Goal: Transaction & Acquisition: Purchase product/service

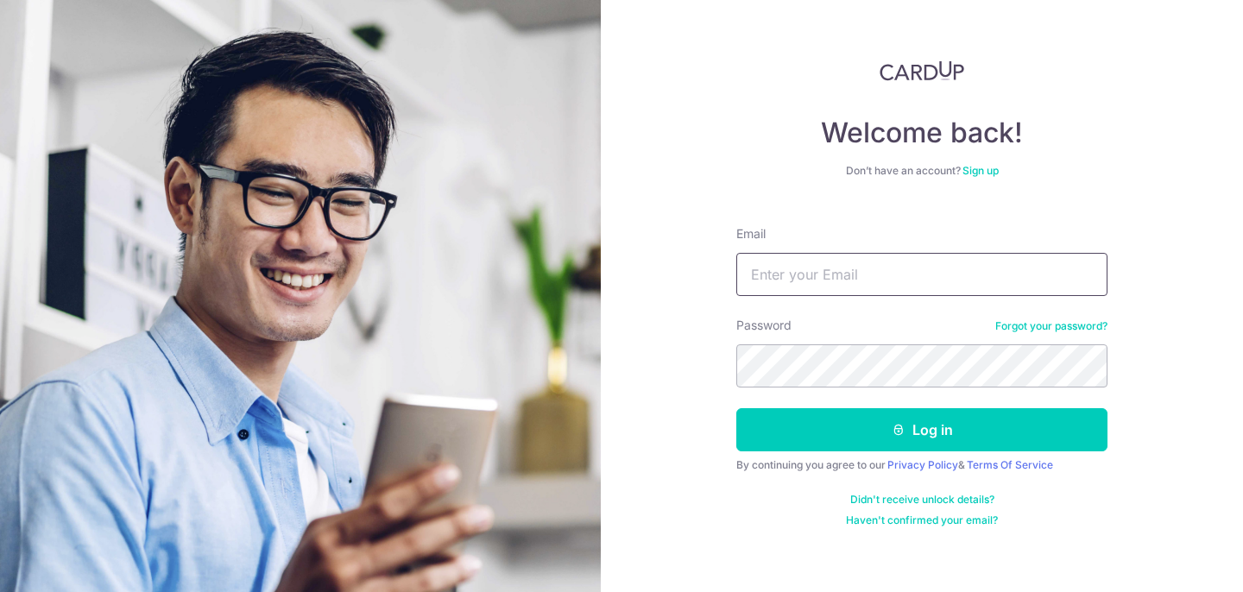
click at [851, 287] on input "Email" at bounding box center [921, 274] width 371 height 43
type input "oylpearl@gmail.com"
click at [736, 408] on button "Log in" at bounding box center [921, 429] width 371 height 43
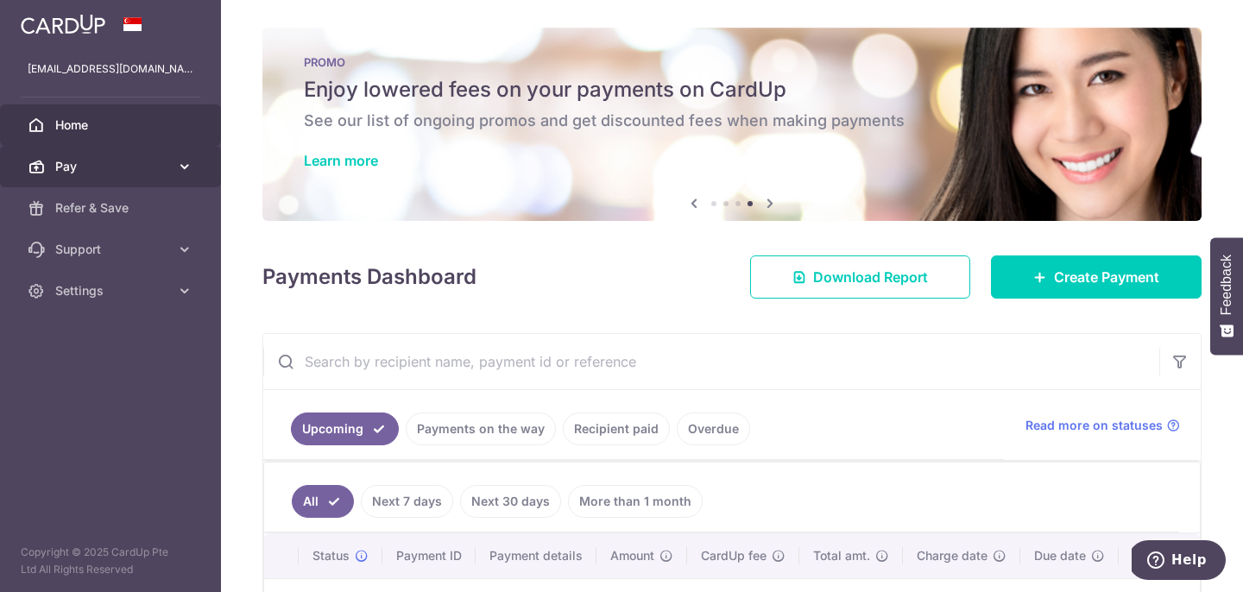
click at [87, 165] on span "Pay" at bounding box center [112, 166] width 114 height 17
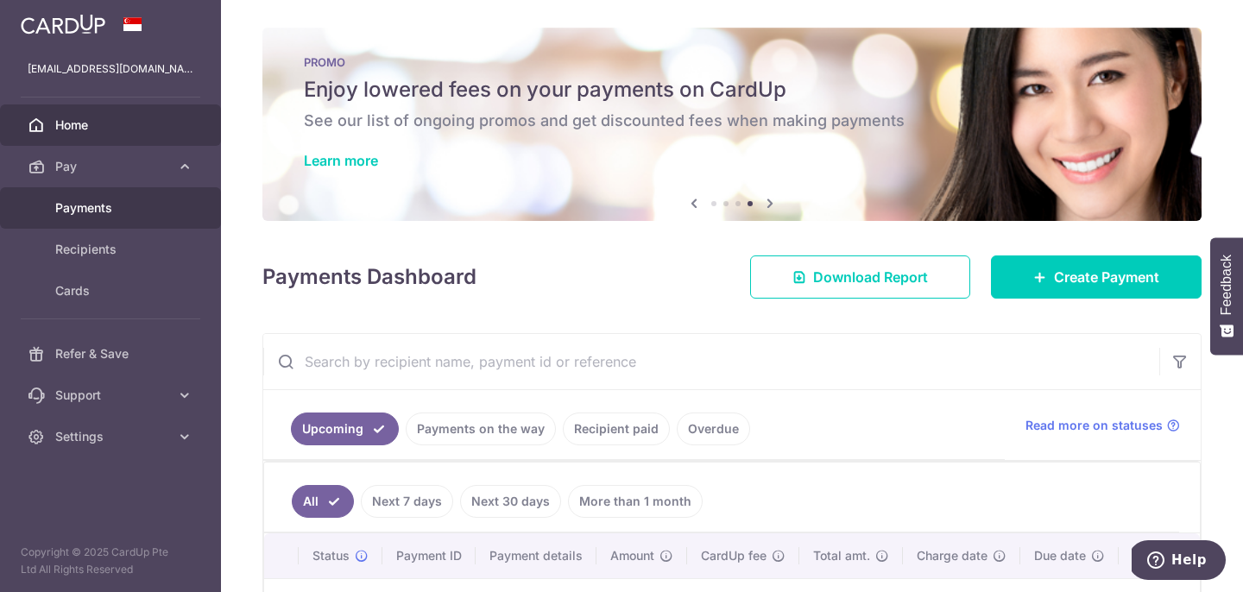
click at [85, 205] on span "Payments" at bounding box center [112, 207] width 114 height 17
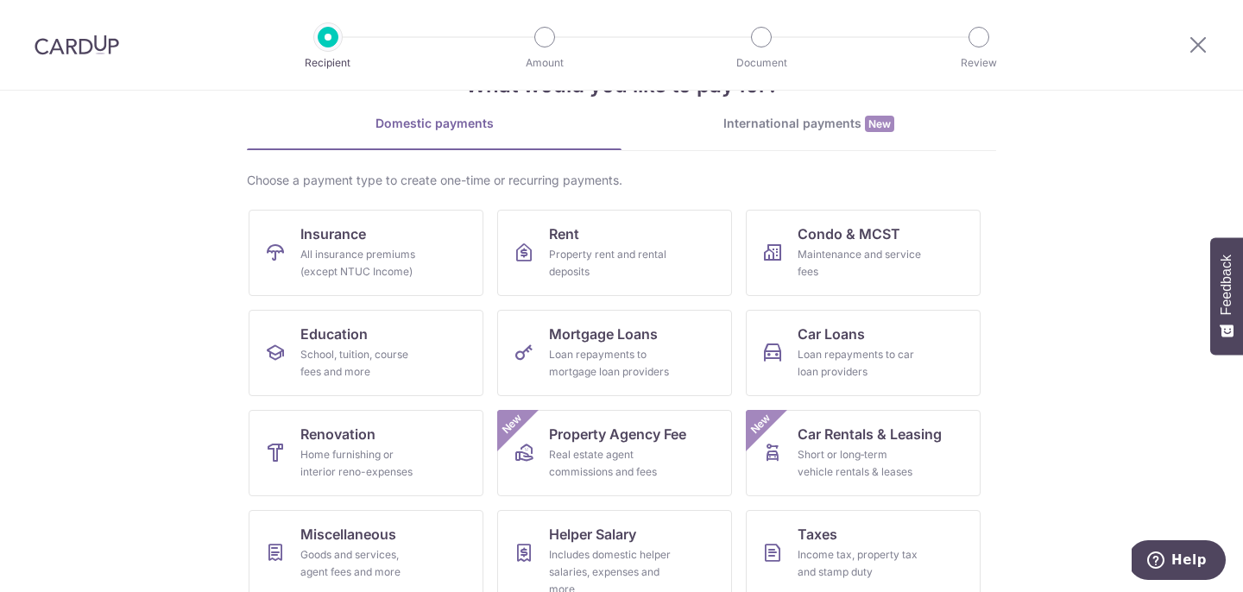
scroll to position [72, 0]
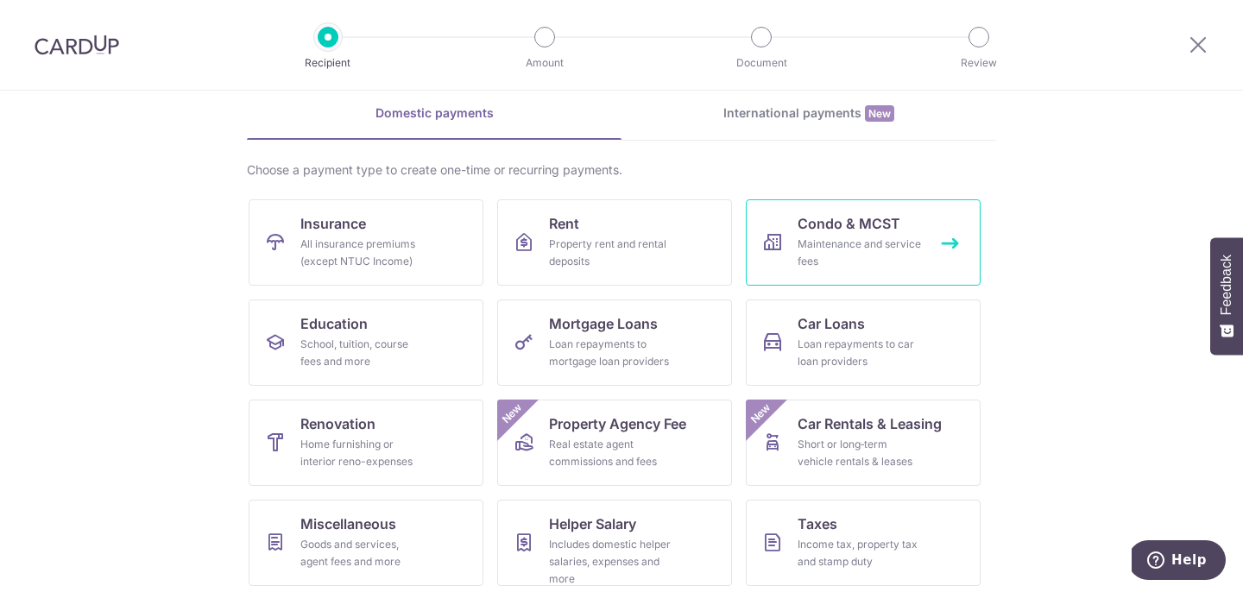
click at [856, 268] on div "Maintenance and service fees" at bounding box center [859, 253] width 124 height 35
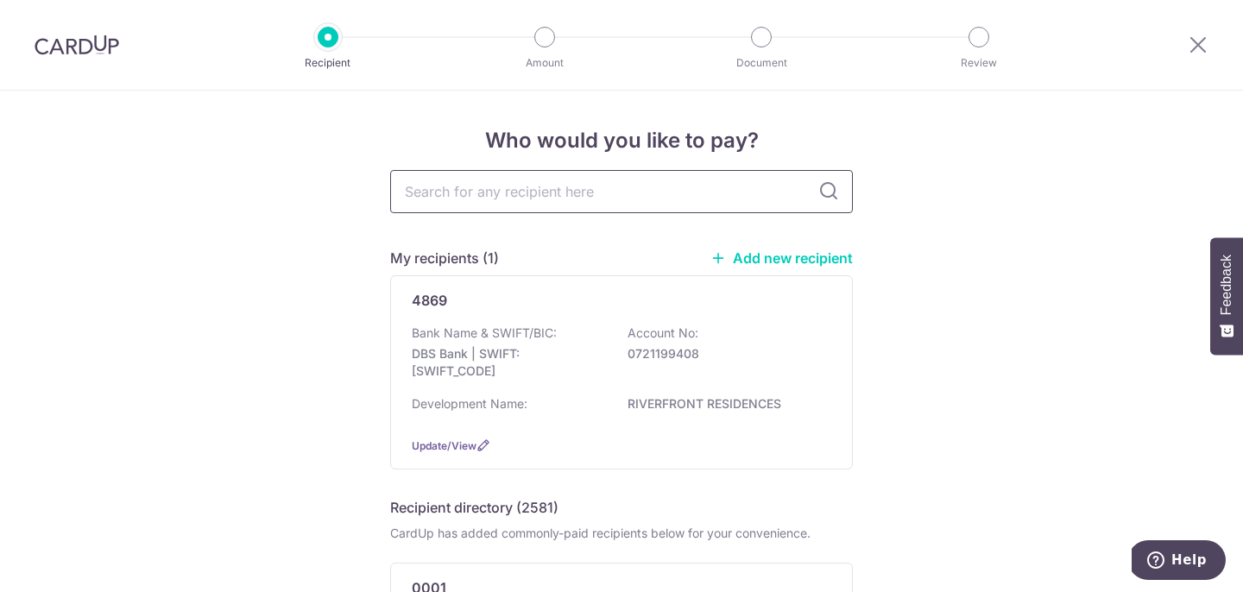
click at [595, 195] on input "text" at bounding box center [621, 191] width 463 height 43
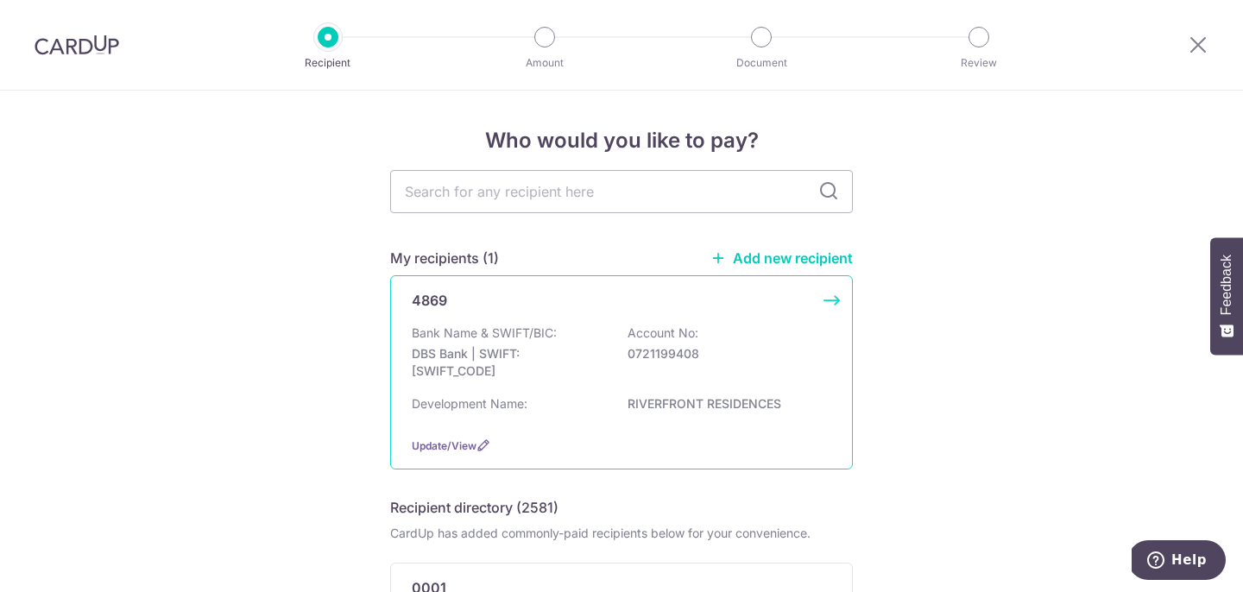
click at [714, 330] on div "Bank Name & SWIFT/BIC: DBS Bank | SWIFT: DBSSSGSGXXX Account No: 0721199408" at bounding box center [621, 356] width 419 height 64
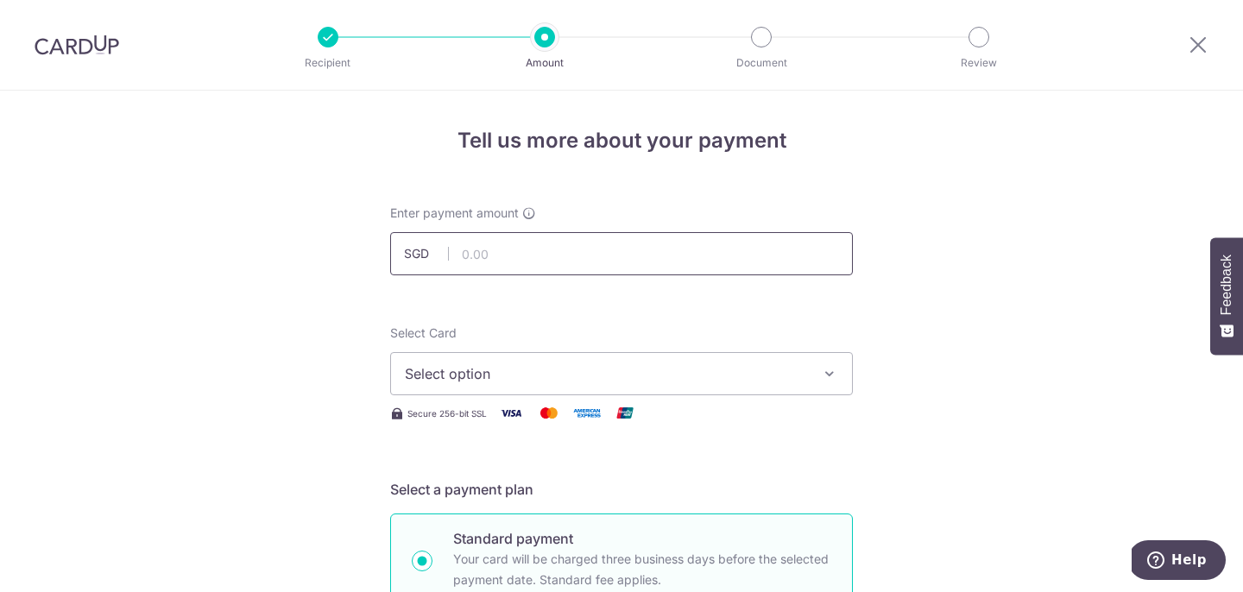
click at [604, 258] on input "text" at bounding box center [621, 253] width 463 height 43
type input "652.37"
click at [575, 364] on span "Select option" at bounding box center [606, 373] width 402 height 21
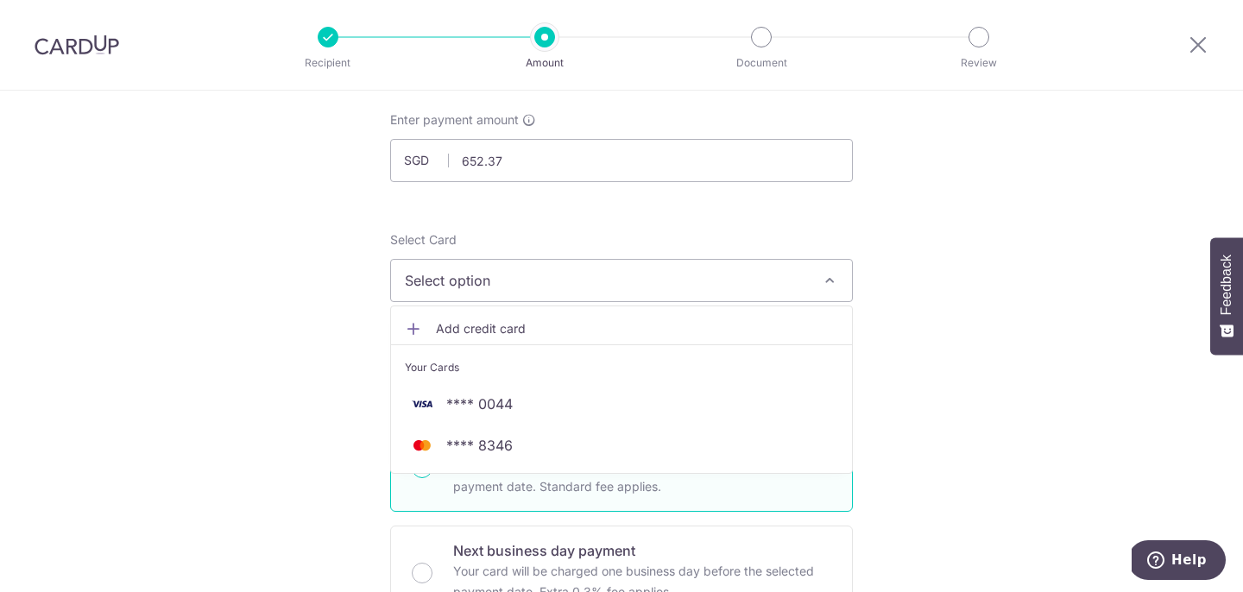
scroll to position [94, 0]
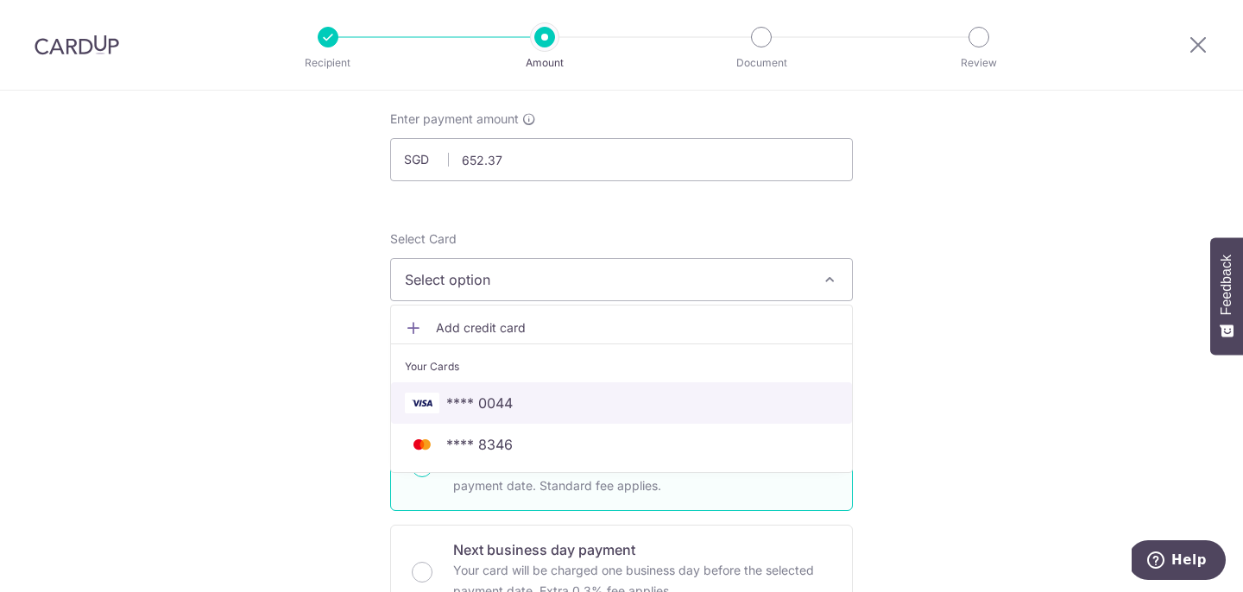
click at [560, 402] on span "**** 0044" at bounding box center [621, 403] width 433 height 21
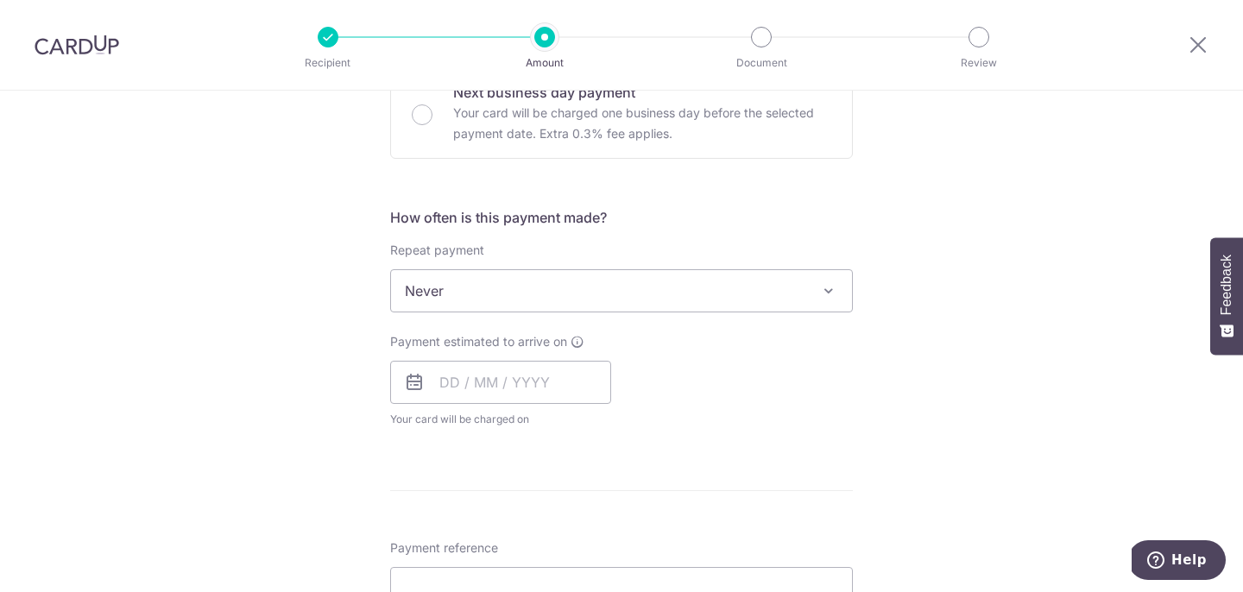
scroll to position [551, 0]
click at [754, 284] on span "Never" at bounding box center [621, 291] width 461 height 41
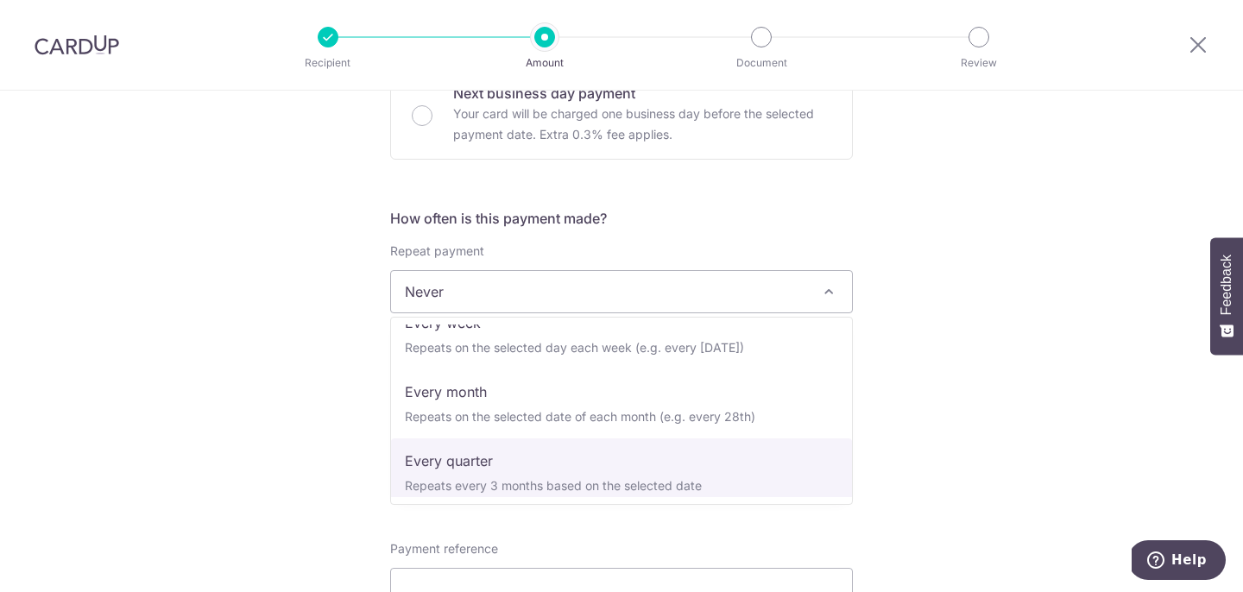
scroll to position [0, 0]
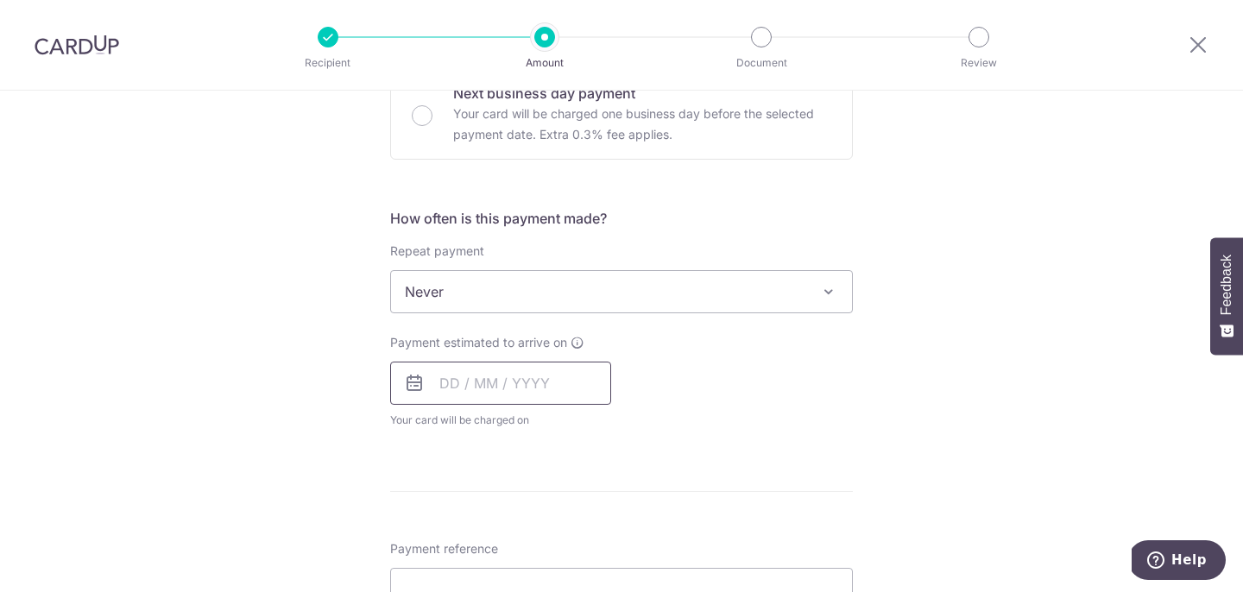
click at [544, 387] on input "text" at bounding box center [500, 383] width 221 height 43
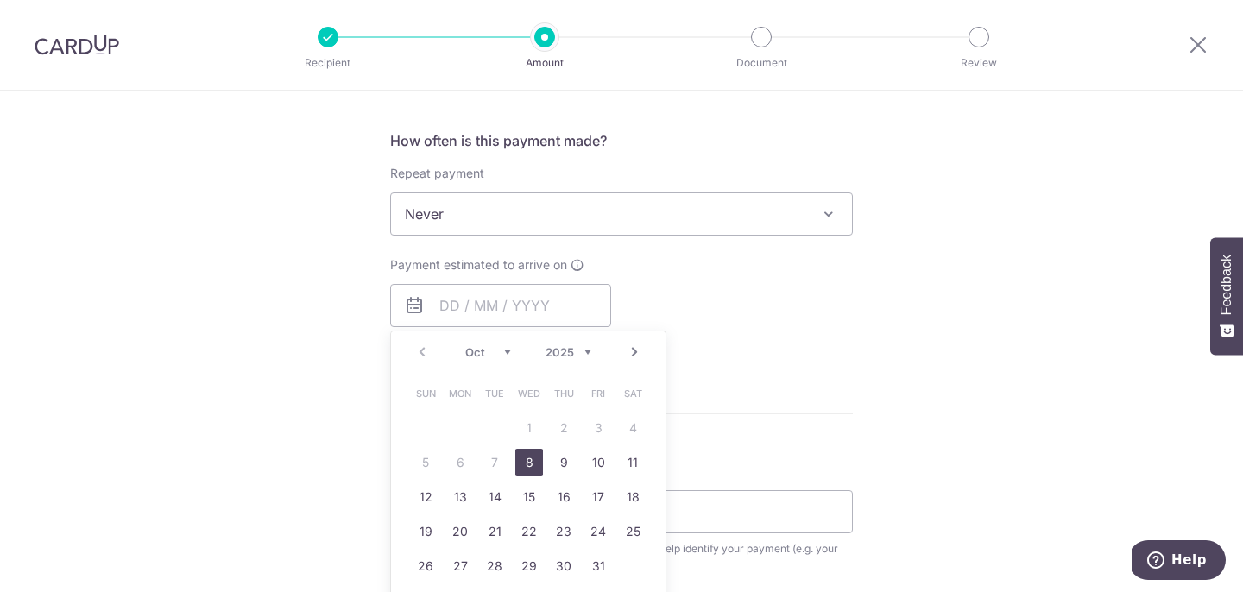
click at [538, 465] on link "8" at bounding box center [529, 463] width 28 height 28
type input "[DATE]"
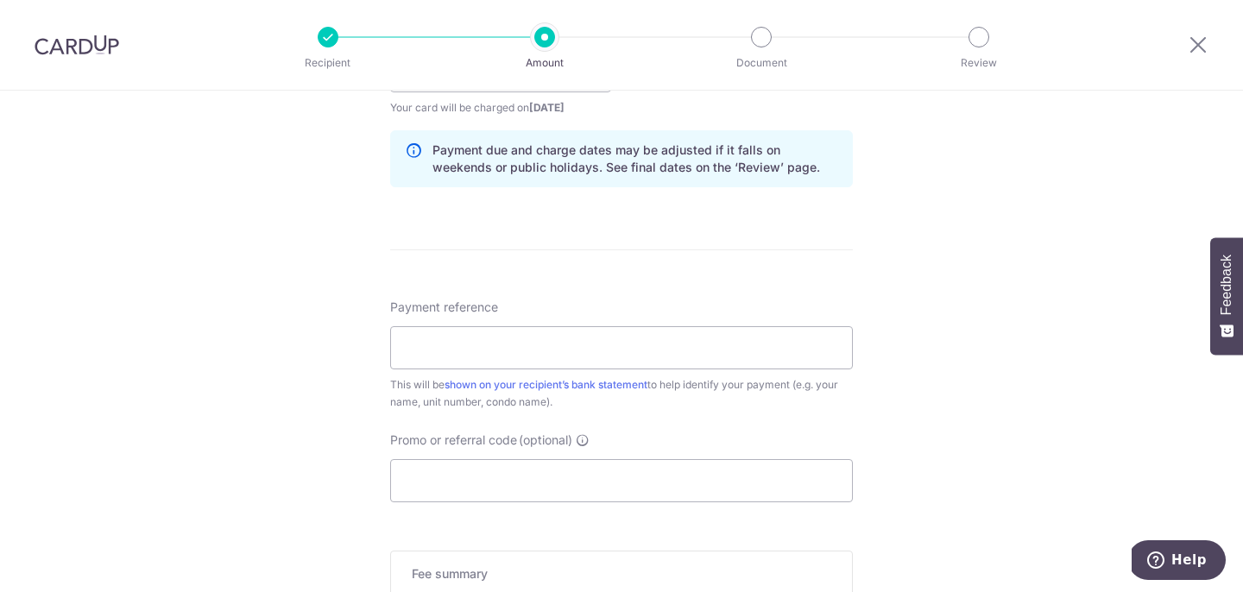
scroll to position [911, 0]
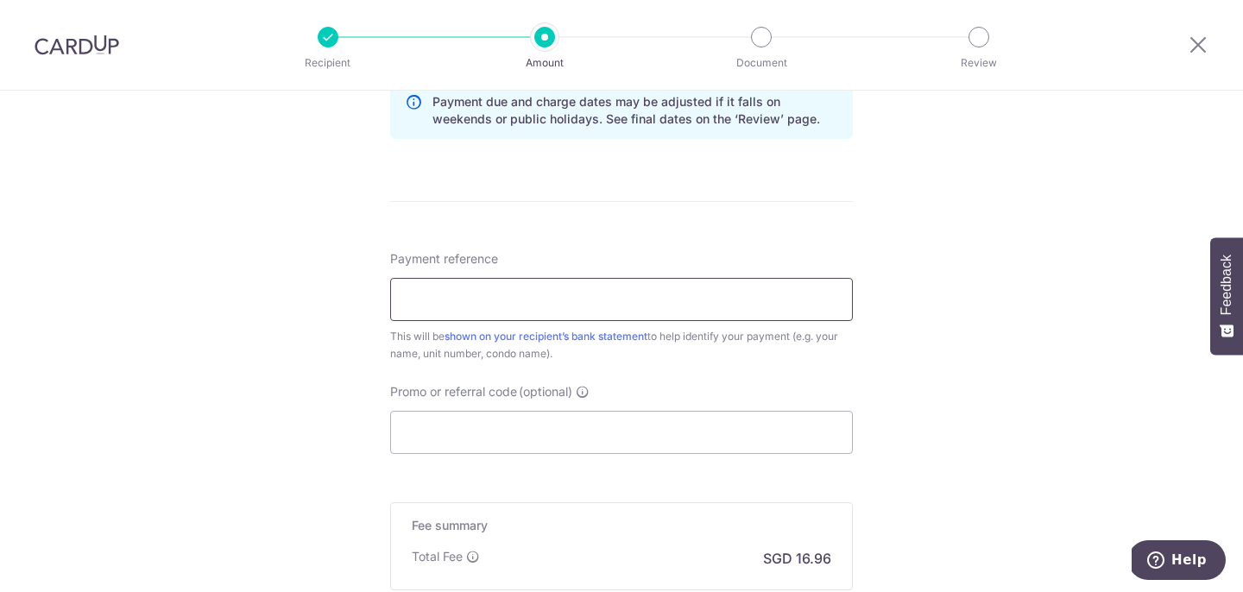
click at [589, 297] on input "Payment reference" at bounding box center [621, 299] width 463 height 43
type input "47 08-35"
click at [549, 417] on input "Promo or referral code (optional)" at bounding box center [621, 432] width 463 height 43
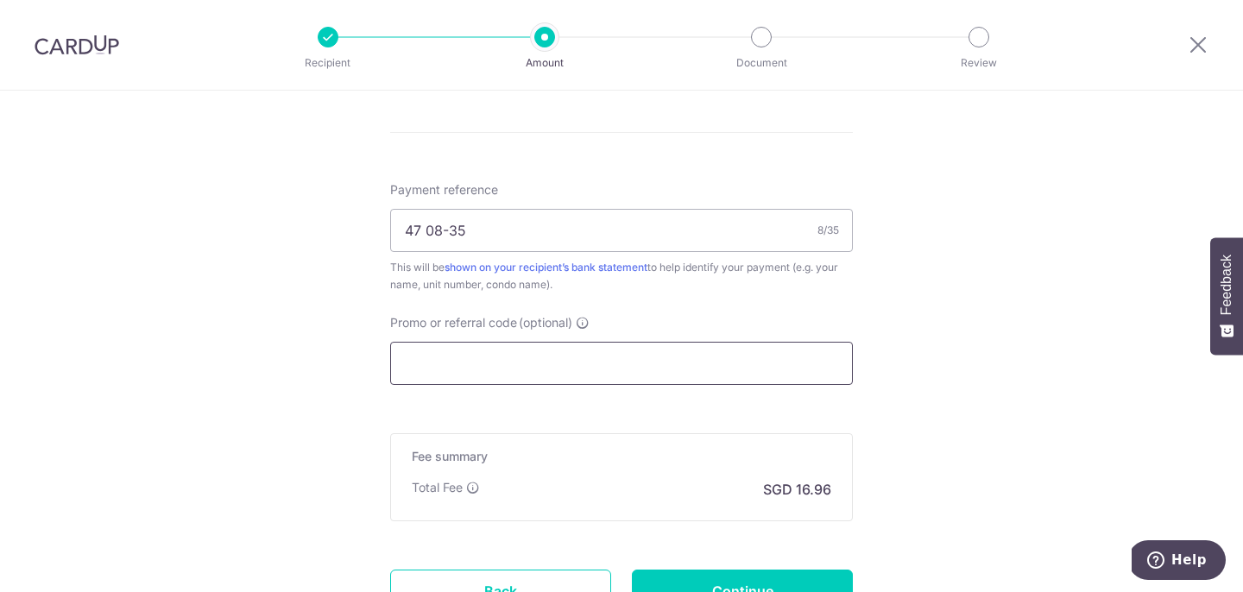
scroll to position [996, 0]
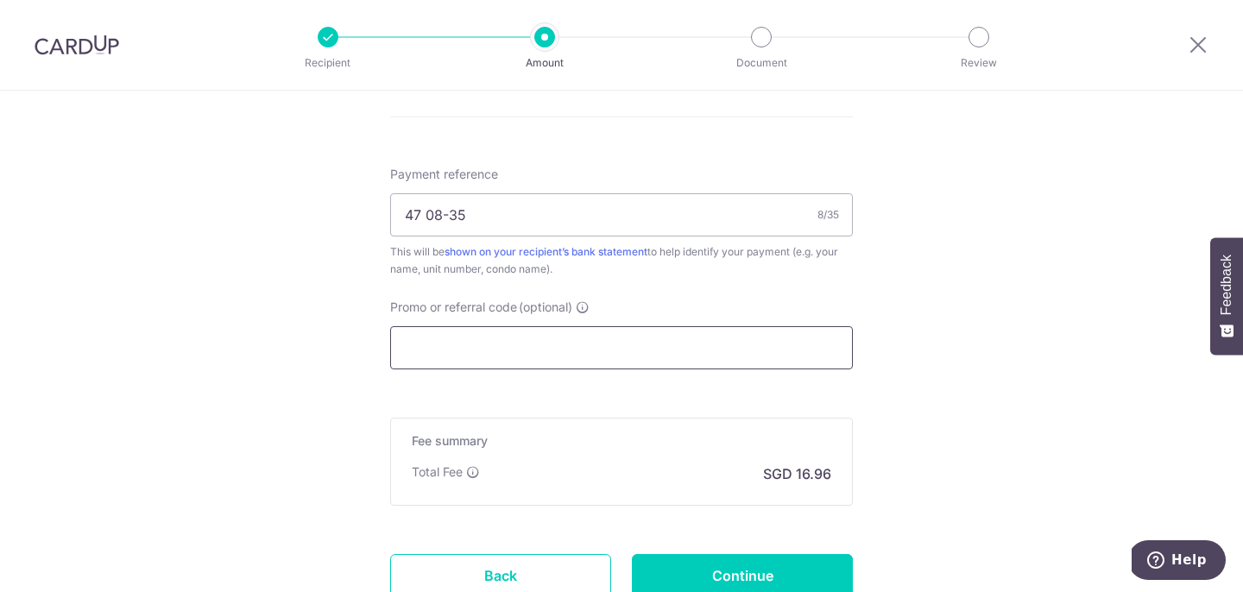
paste input "REC185"
type input "REC185"
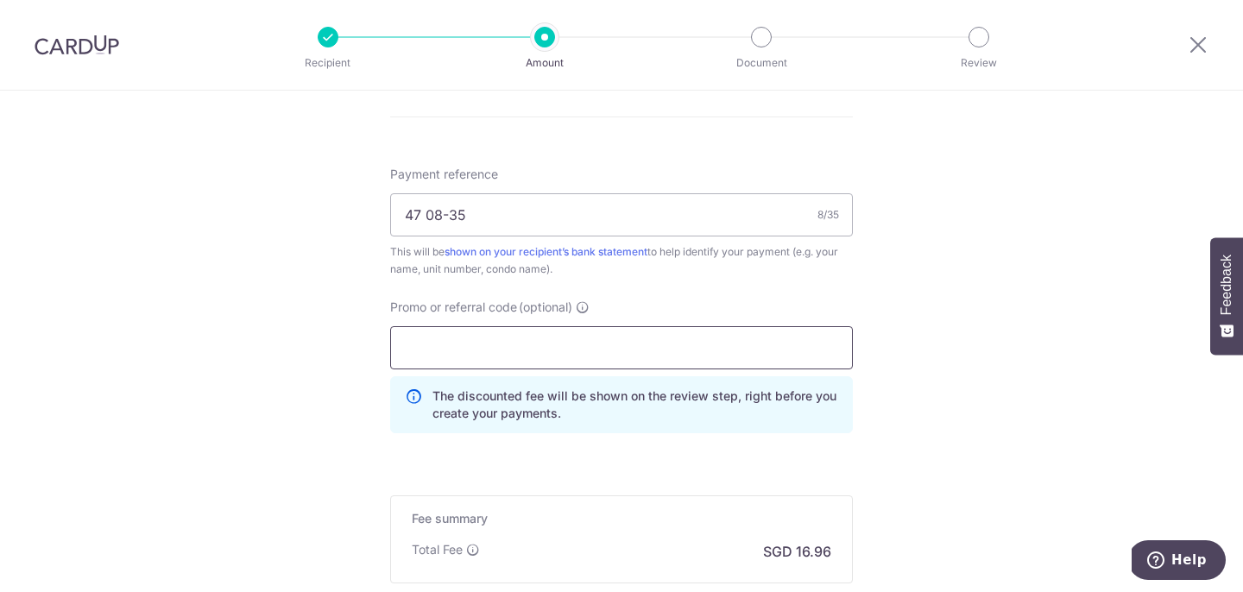
scroll to position [1161, 0]
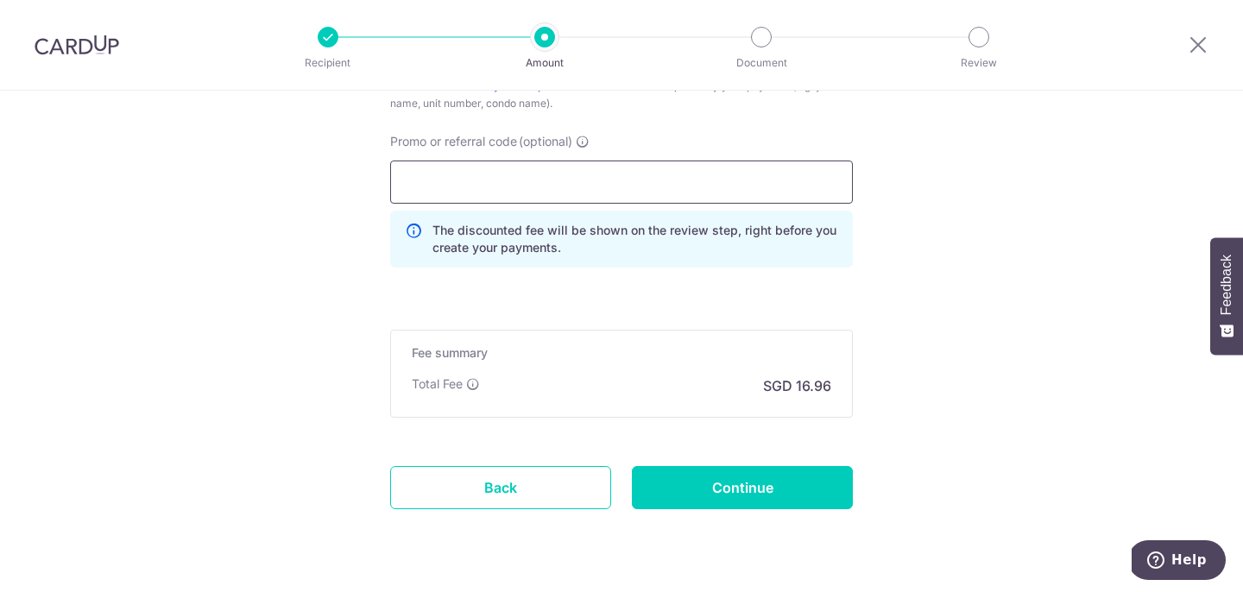
paste input "REC185"
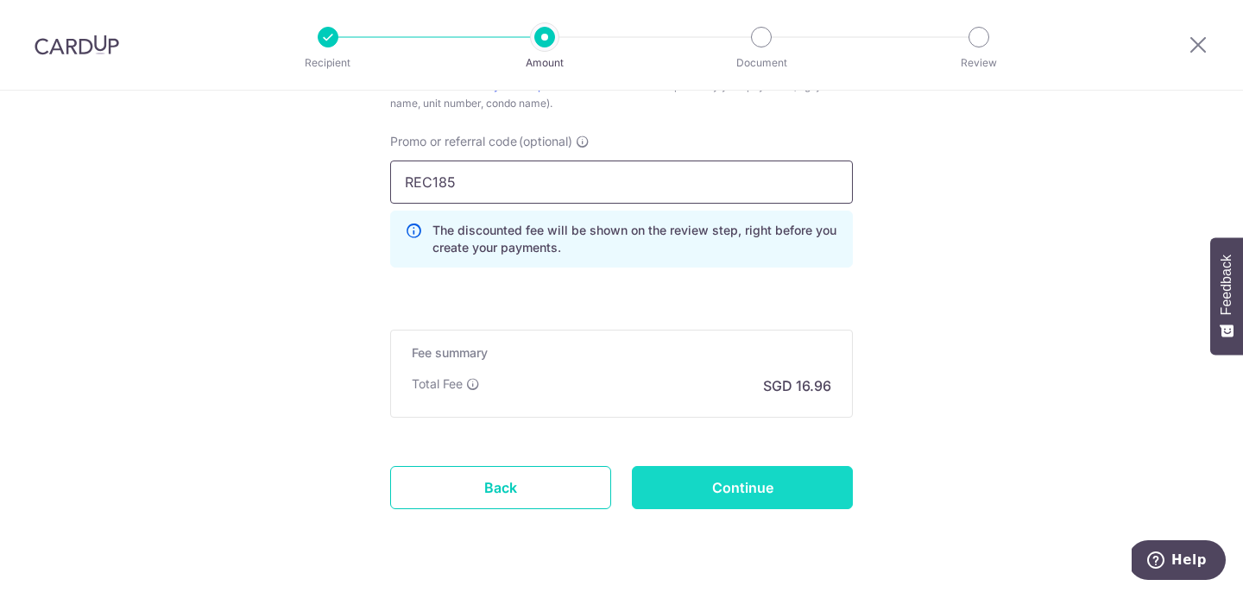
type input "REC185"
click at [658, 482] on input "Continue" at bounding box center [742, 487] width 221 height 43
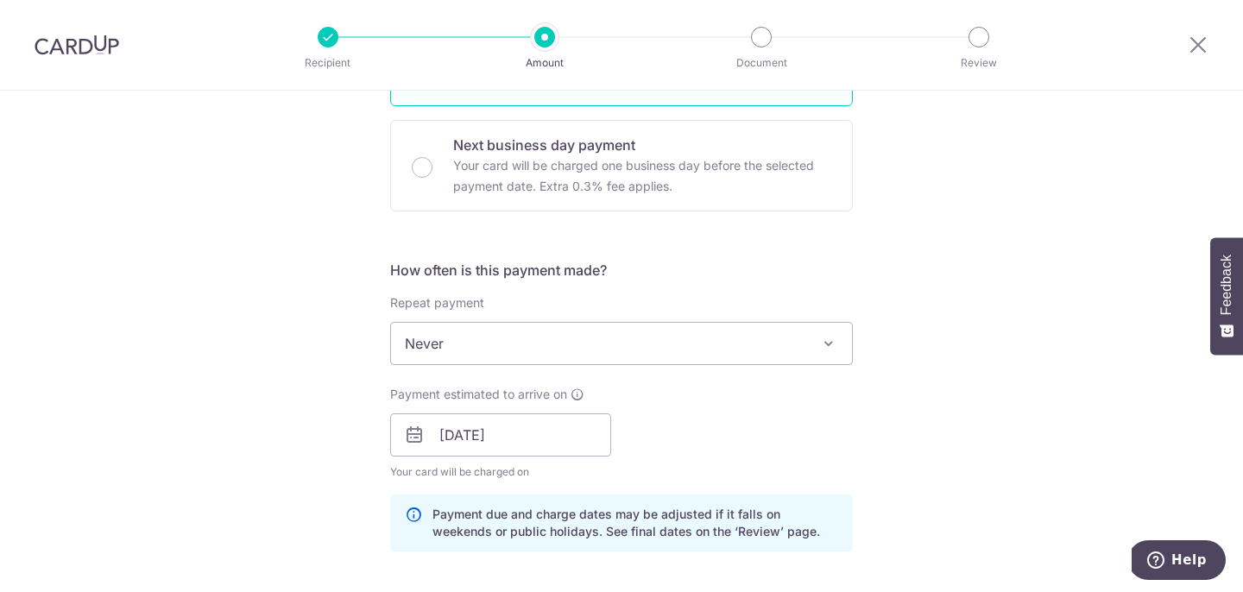
scroll to position [498, 0]
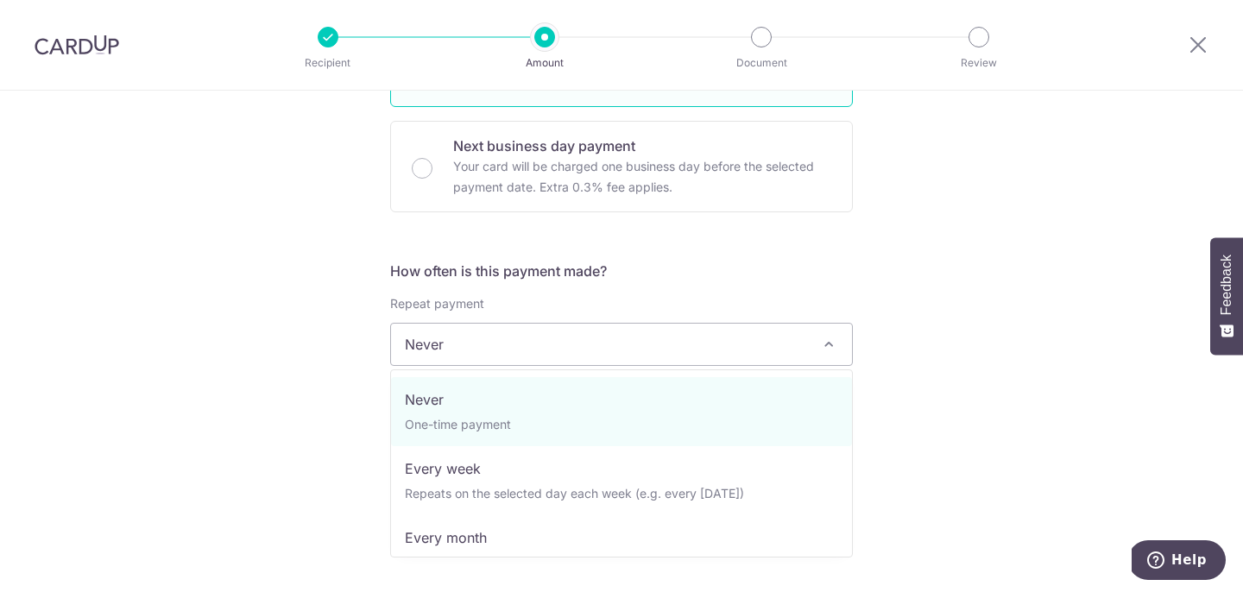
click at [631, 330] on span "Never" at bounding box center [621, 344] width 461 height 41
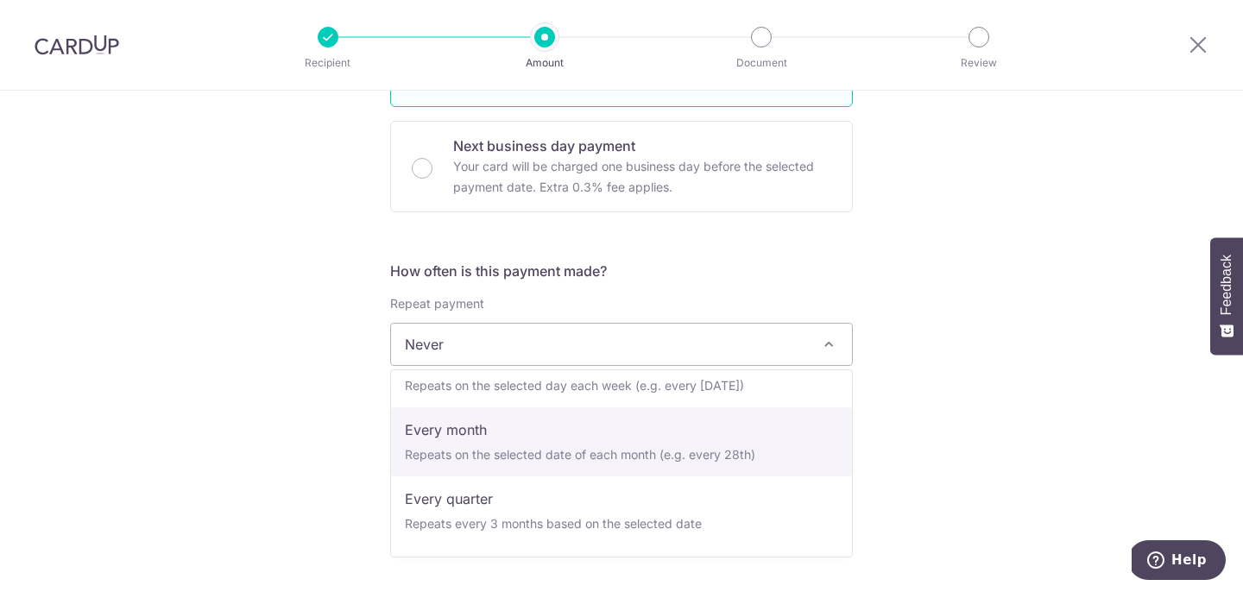
scroll to position [128, 0]
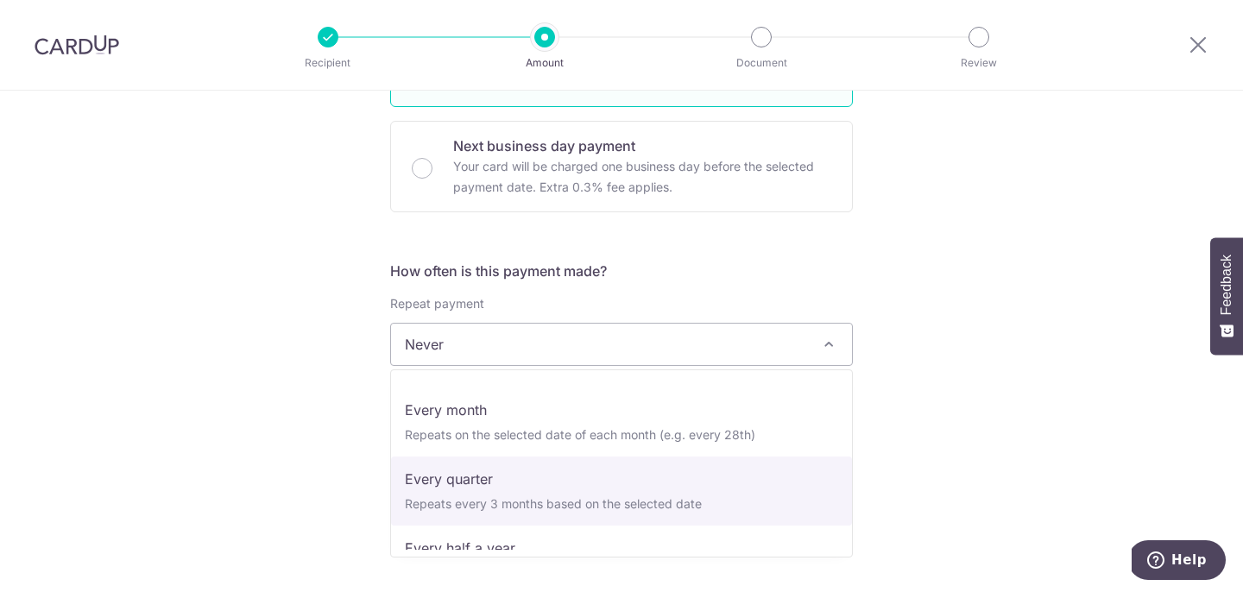
select select "4"
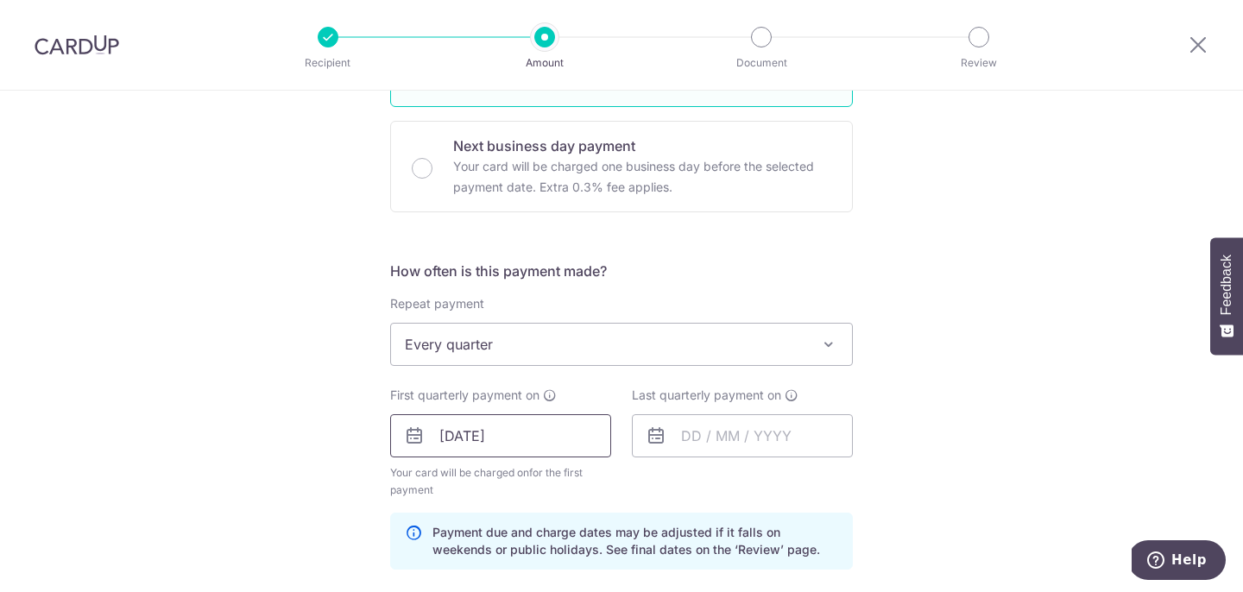
click at [450, 442] on input "[DATE]" at bounding box center [500, 435] width 221 height 43
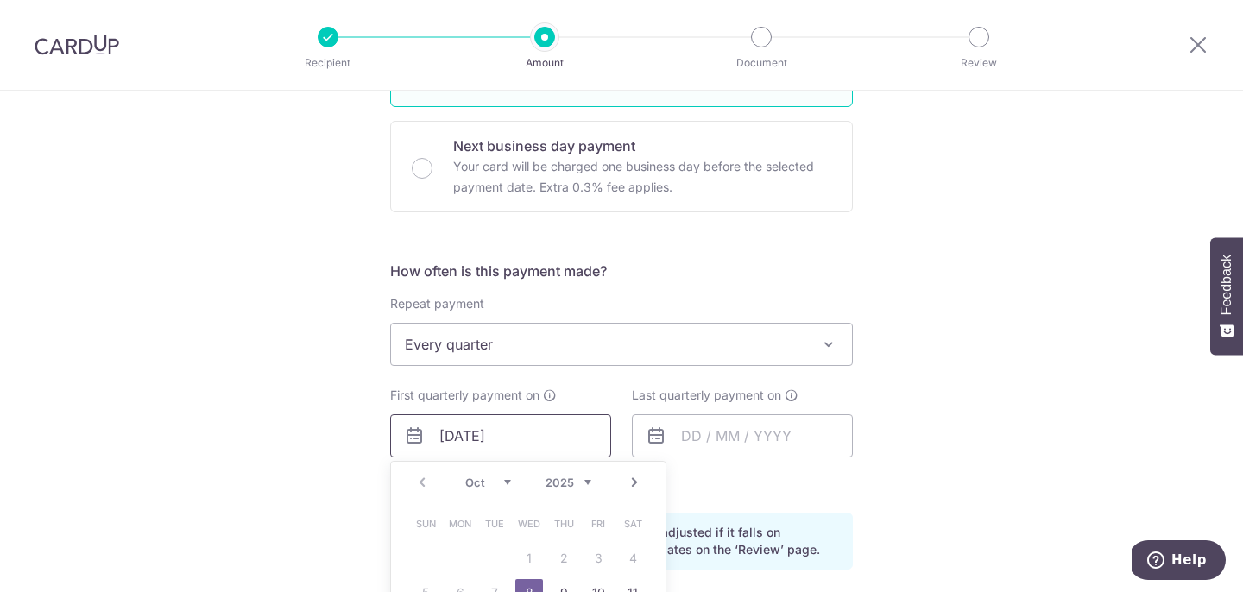
scroll to position [607, 0]
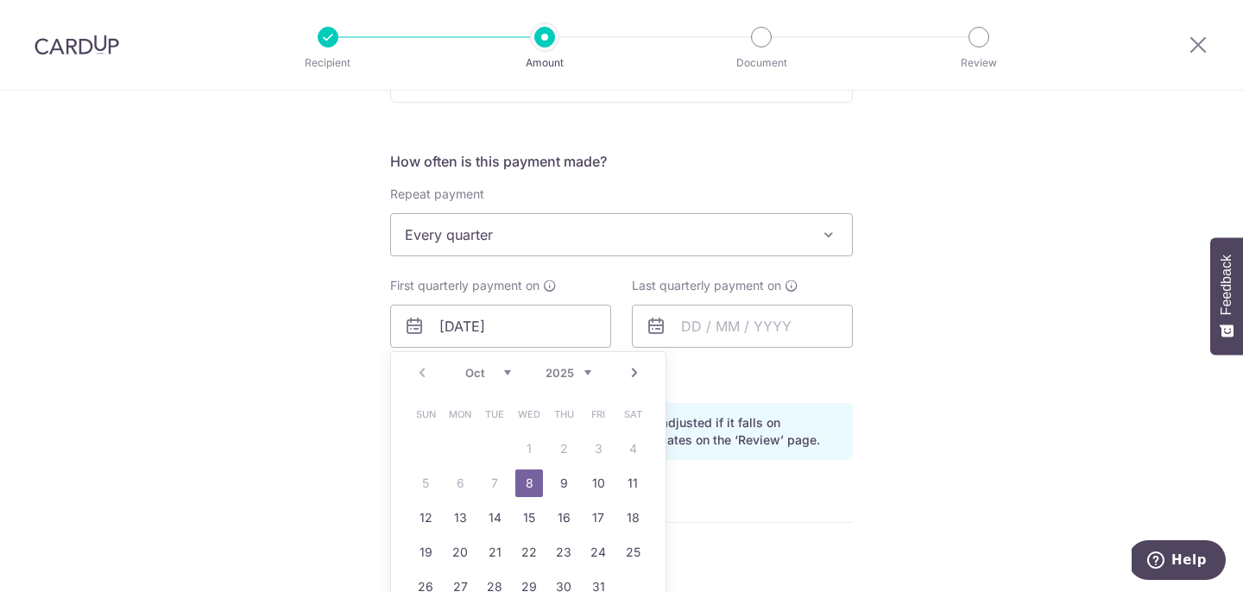
click at [540, 492] on link "8" at bounding box center [529, 483] width 28 height 28
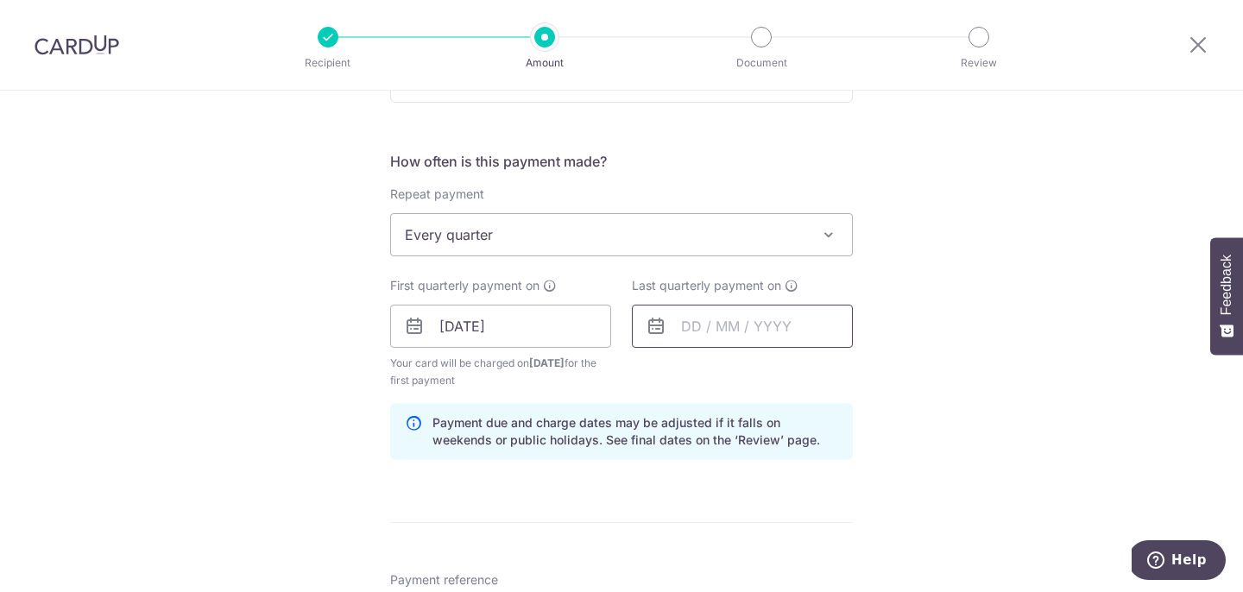
click at [700, 336] on input "text" at bounding box center [742, 326] width 221 height 43
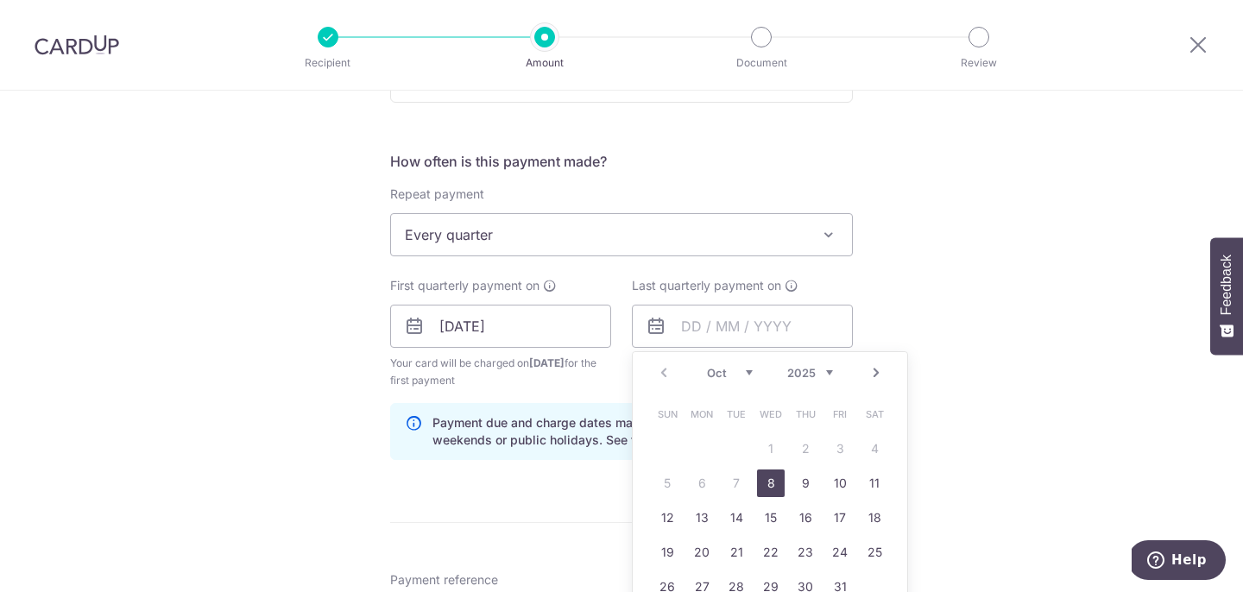
click at [826, 362] on div "Prev Next Oct Nov Dec 2025 2026 2027 2028 2029 2030 2031 2032 2033 2034 2035" at bounding box center [770, 372] width 274 height 41
click at [819, 372] on select "2025 2026 2027 2028 2029 2030 2031 2032 2033 2034 2035" at bounding box center [810, 373] width 46 height 14
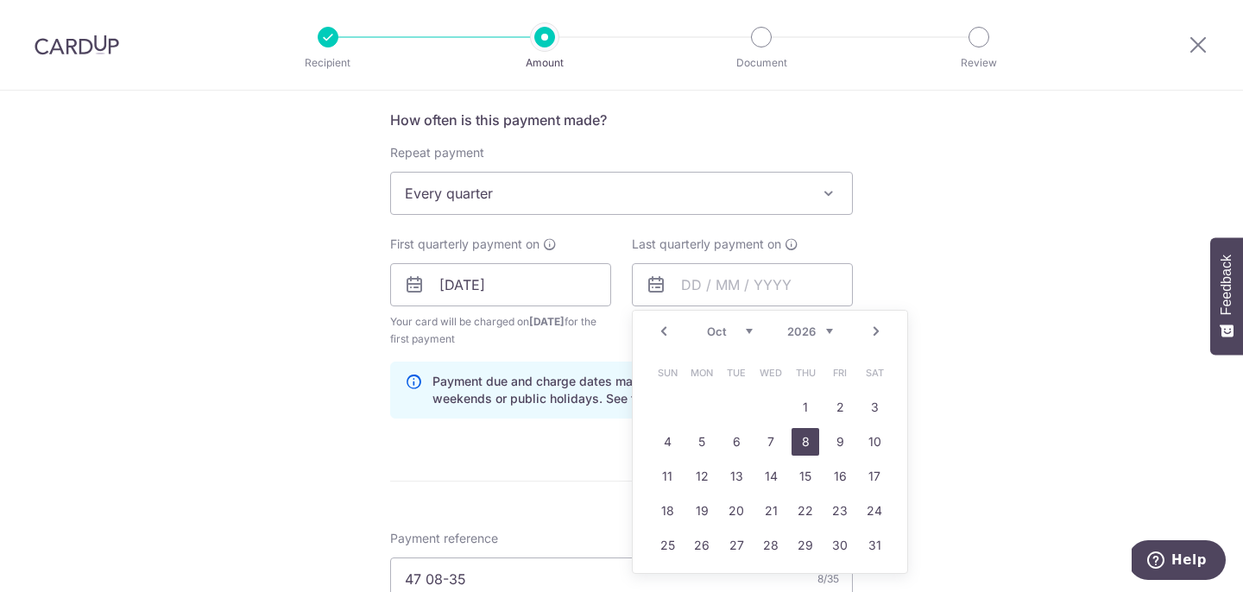
click at [811, 434] on link "8" at bounding box center [805, 442] width 28 height 28
type input "[DATE]"
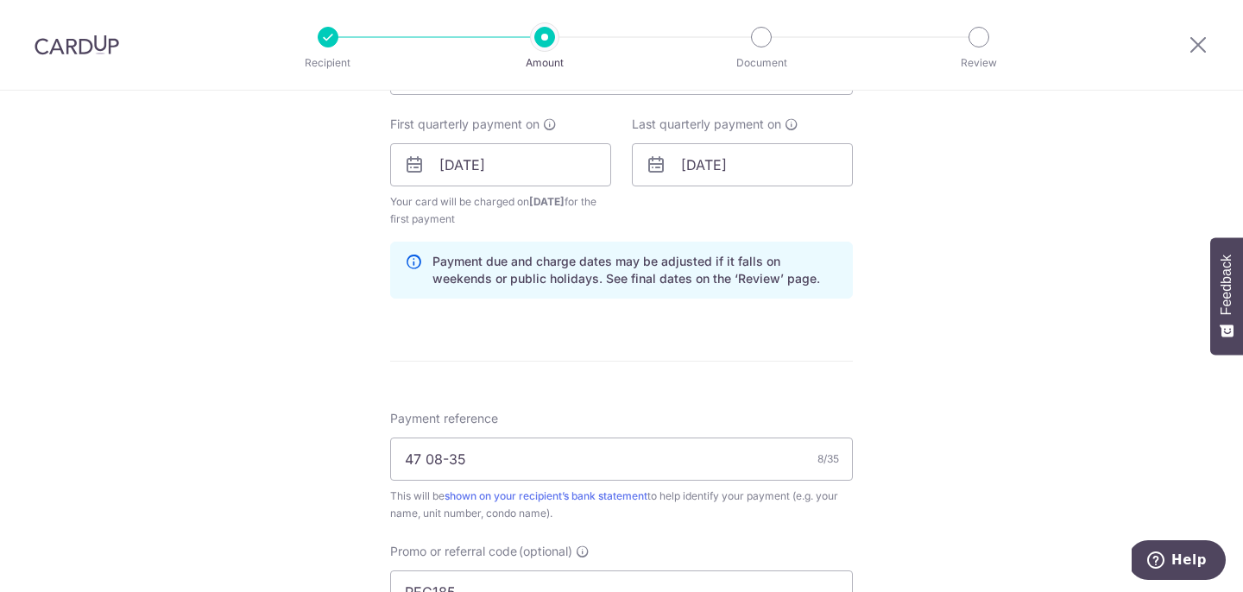
scroll to position [771, 0]
click at [765, 161] on input "[DATE]" at bounding box center [742, 162] width 221 height 43
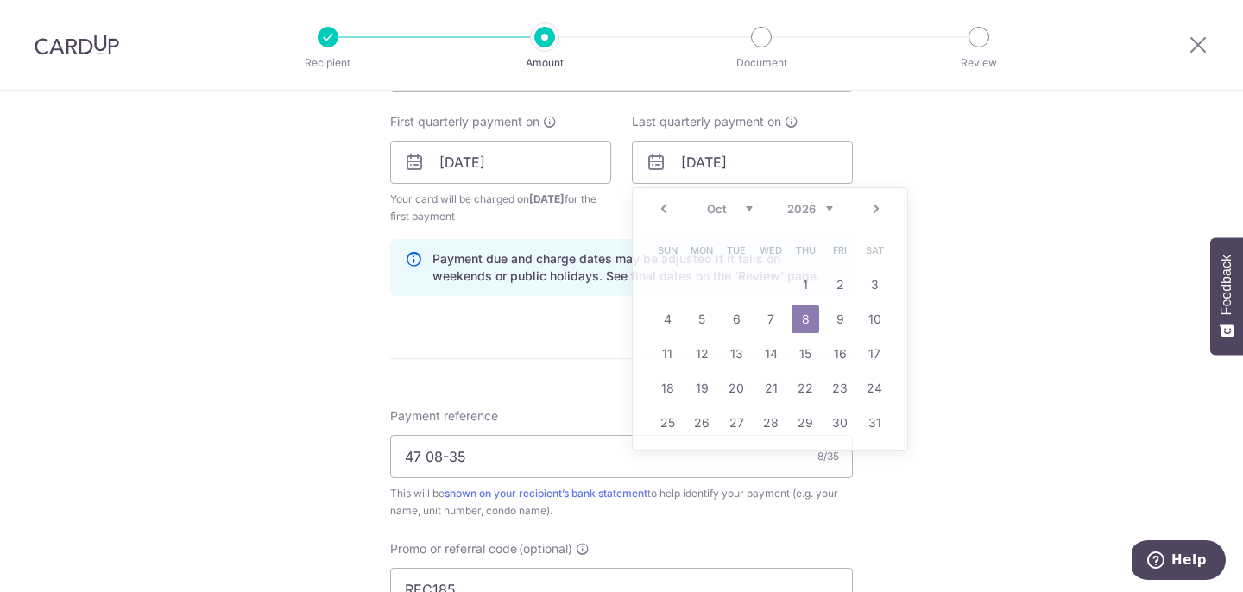
click at [941, 247] on div "Tell us more about your payment Enter payment amount SGD 652.37 652.37 Select C…" at bounding box center [621, 194] width 1243 height 1751
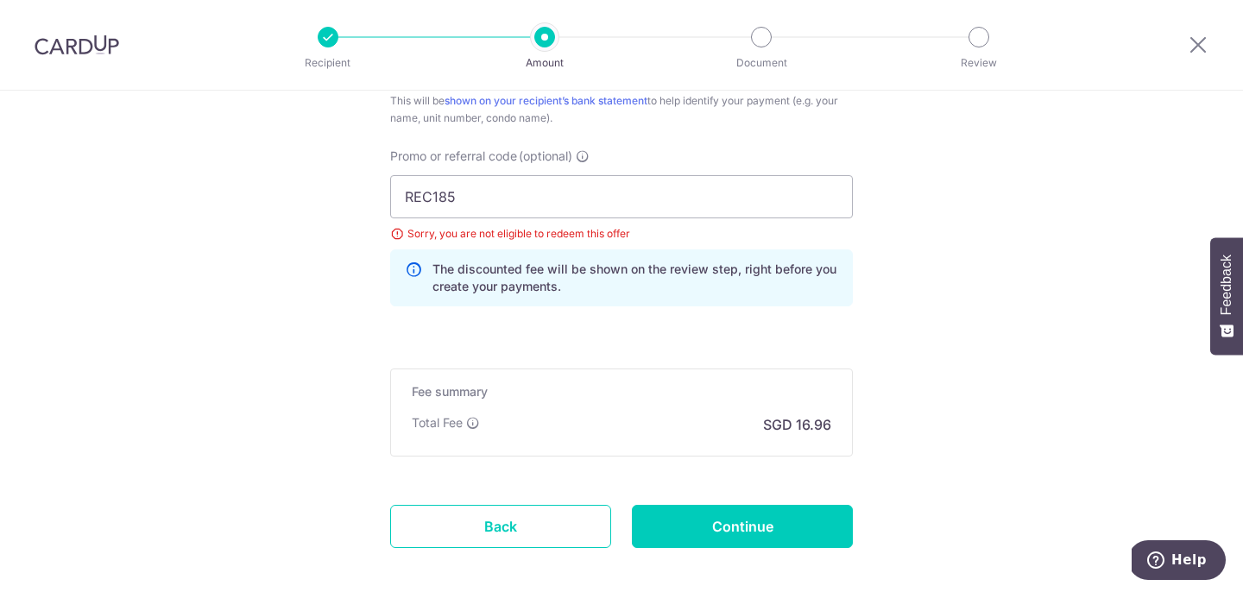
scroll to position [1165, 0]
click at [744, 545] on input "Continue" at bounding box center [742, 525] width 221 height 43
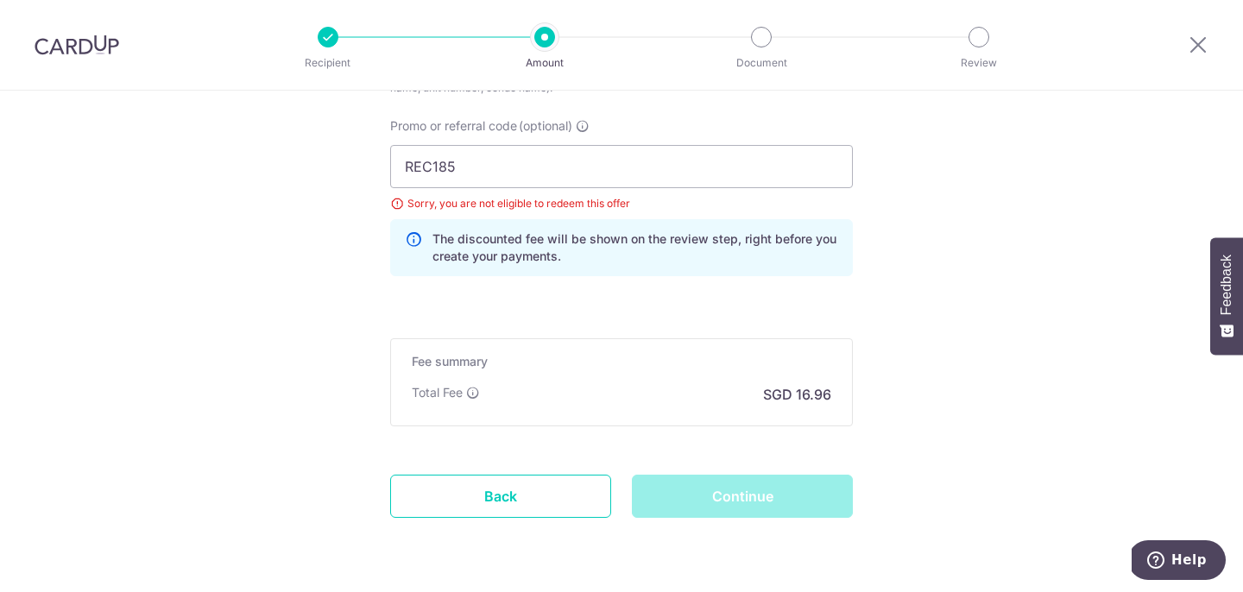
scroll to position [1250, 0]
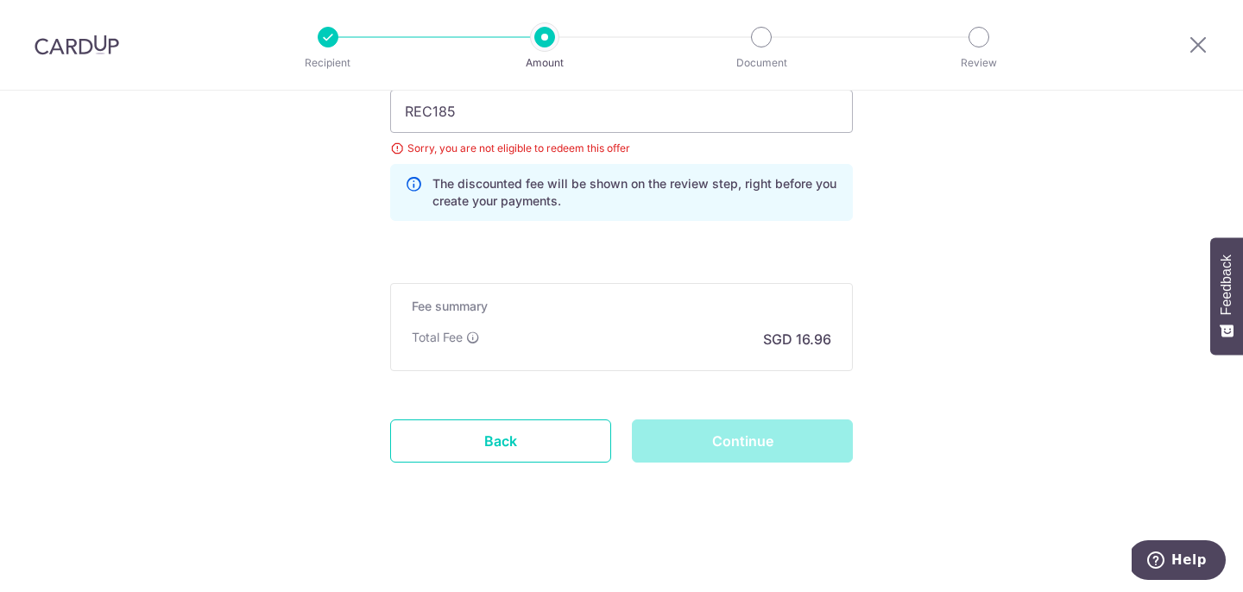
click at [776, 427] on div "Continue" at bounding box center [742, 440] width 242 height 43
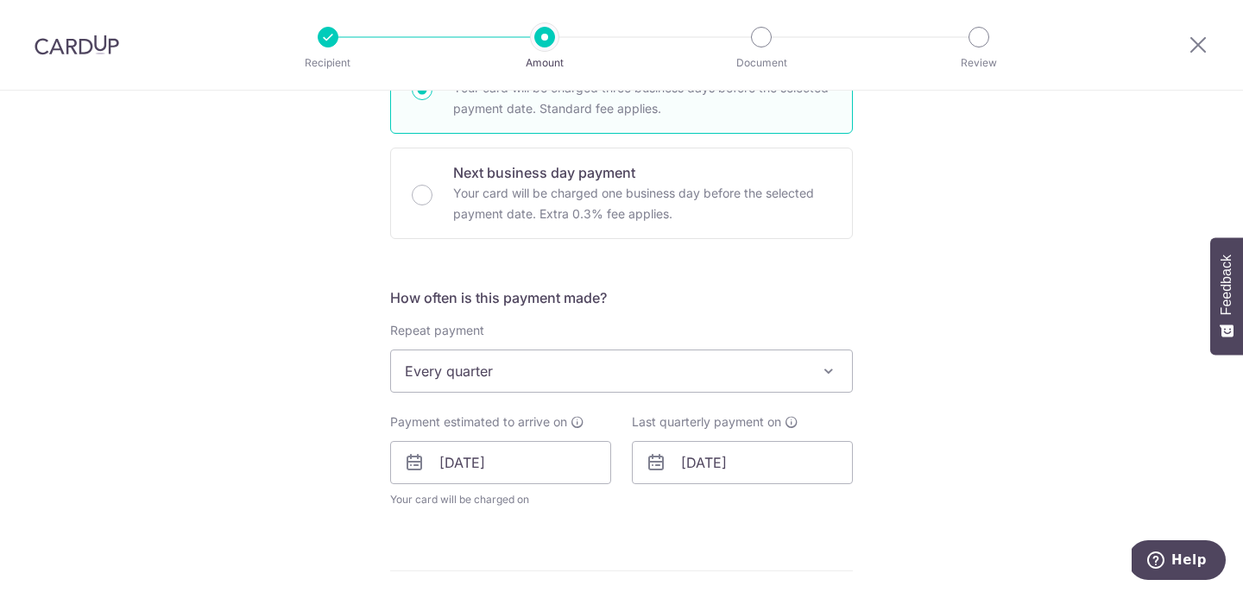
scroll to position [475, 0]
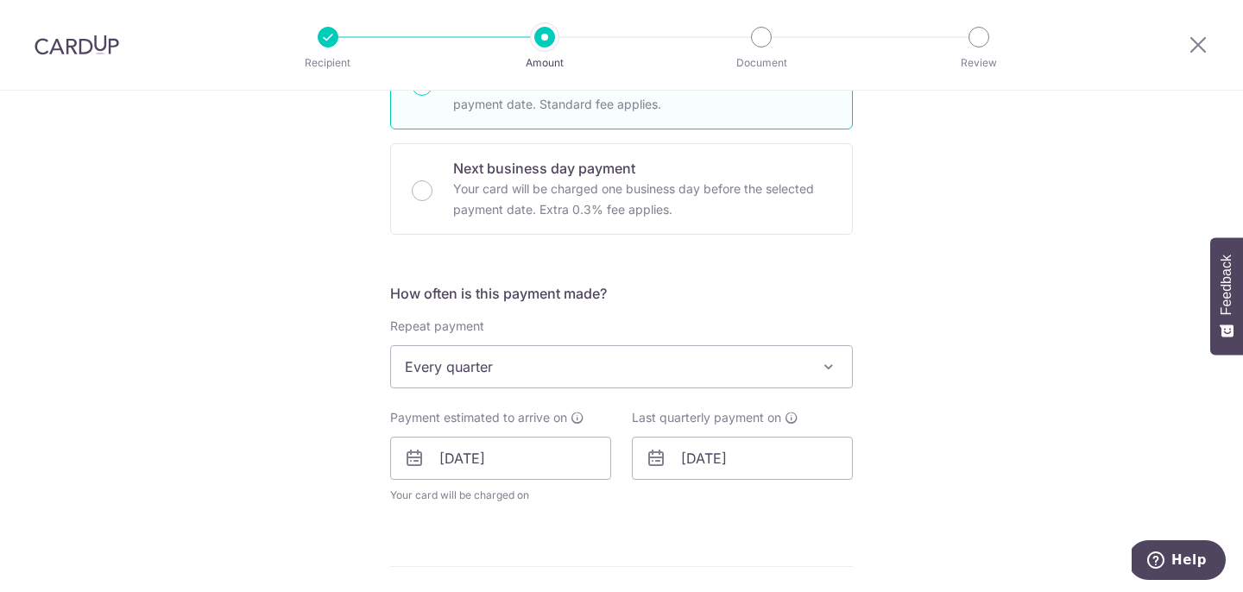
click at [759, 362] on span "Every quarter" at bounding box center [621, 366] width 461 height 41
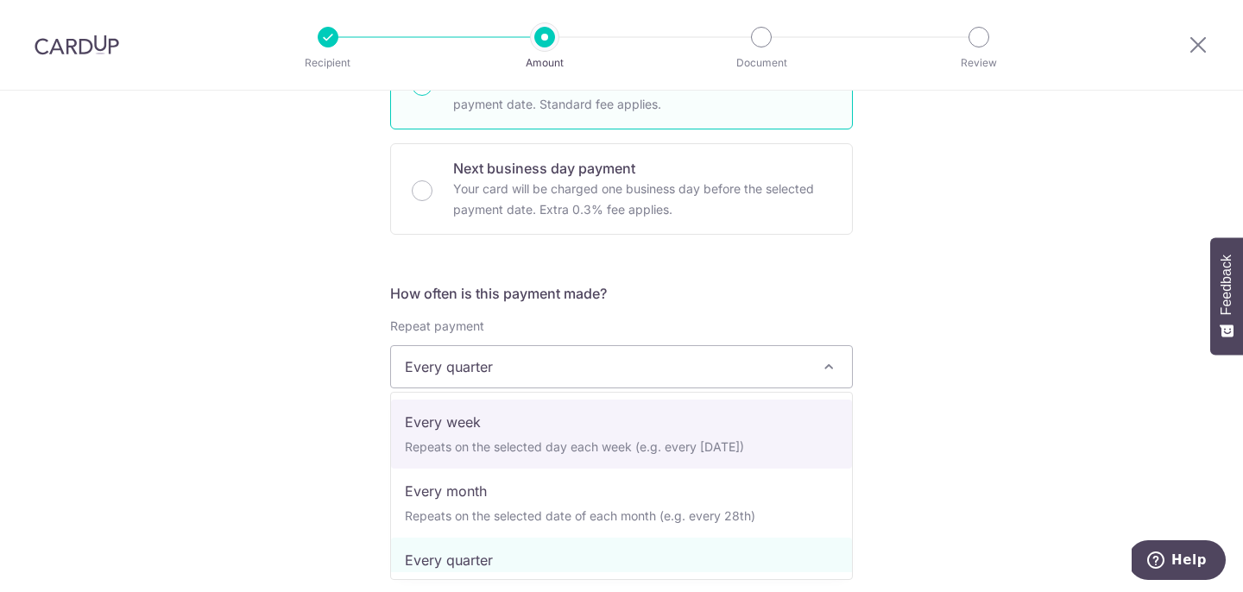
scroll to position [0, 0]
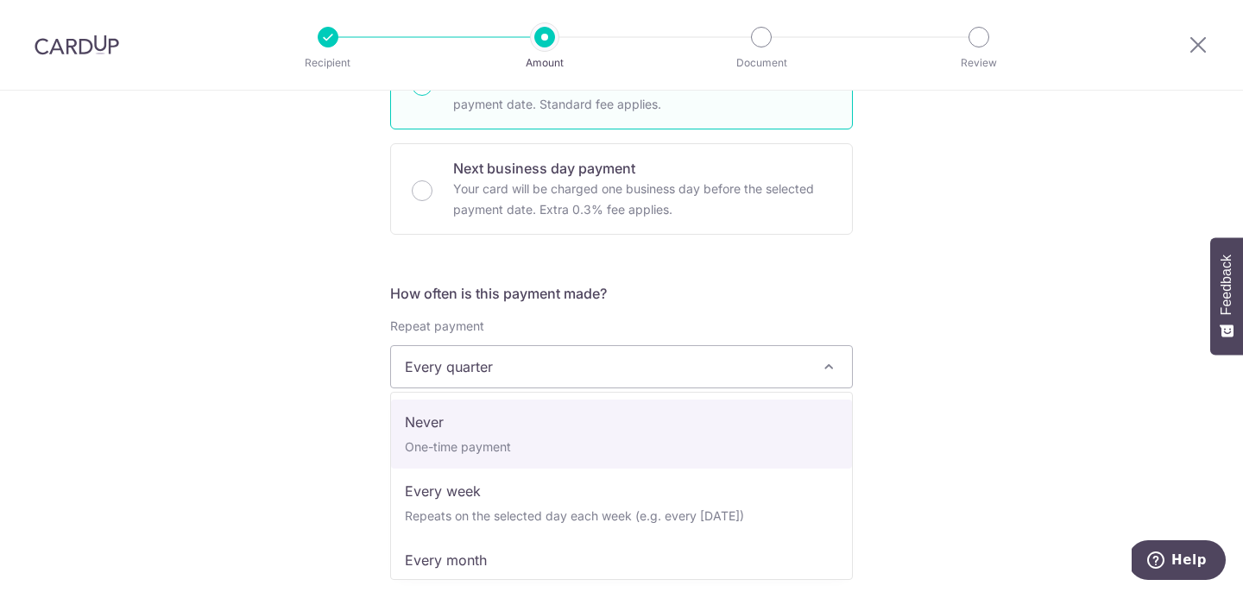
select select "1"
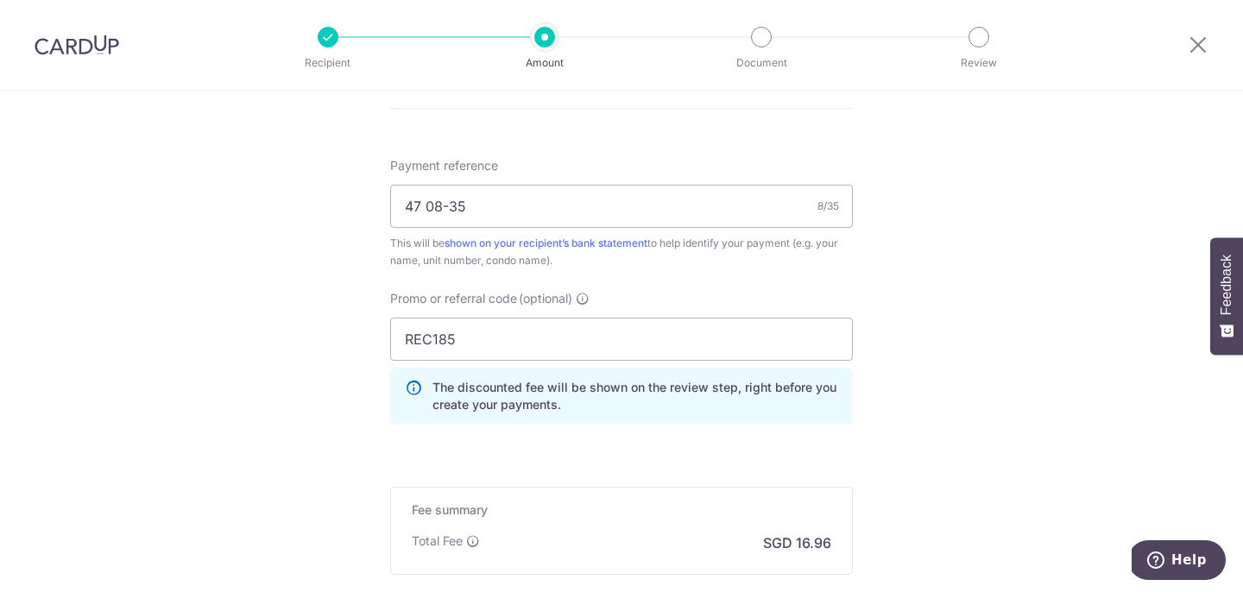
scroll to position [1088, 0]
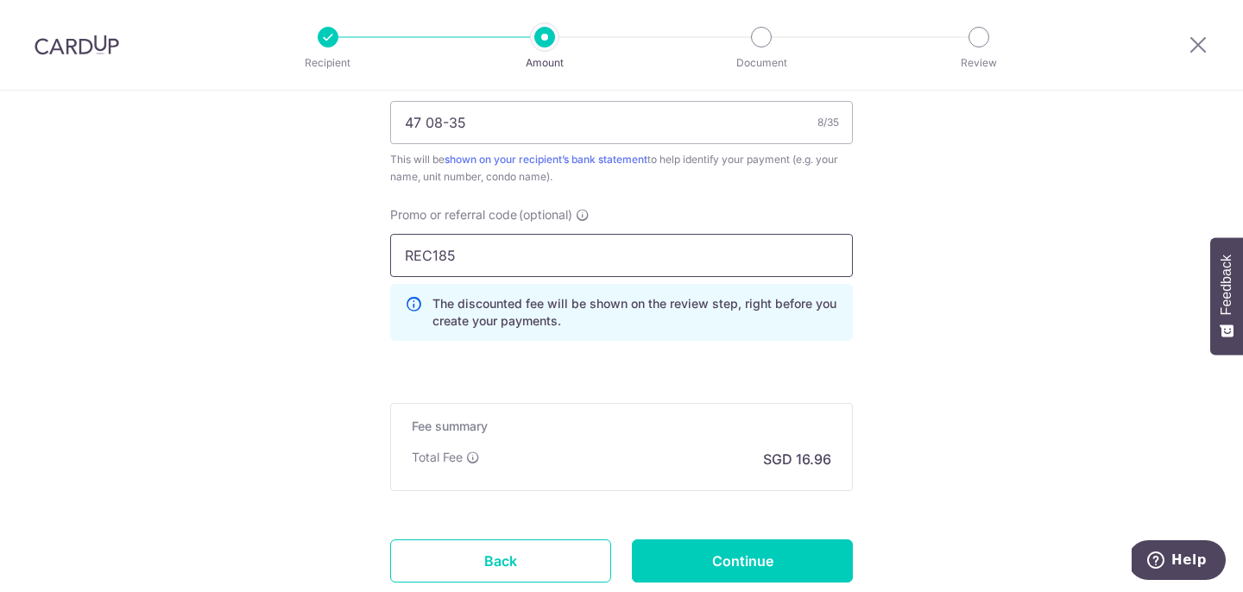
drag, startPoint x: 501, startPoint y: 255, endPoint x: 318, endPoint y: 236, distance: 184.0
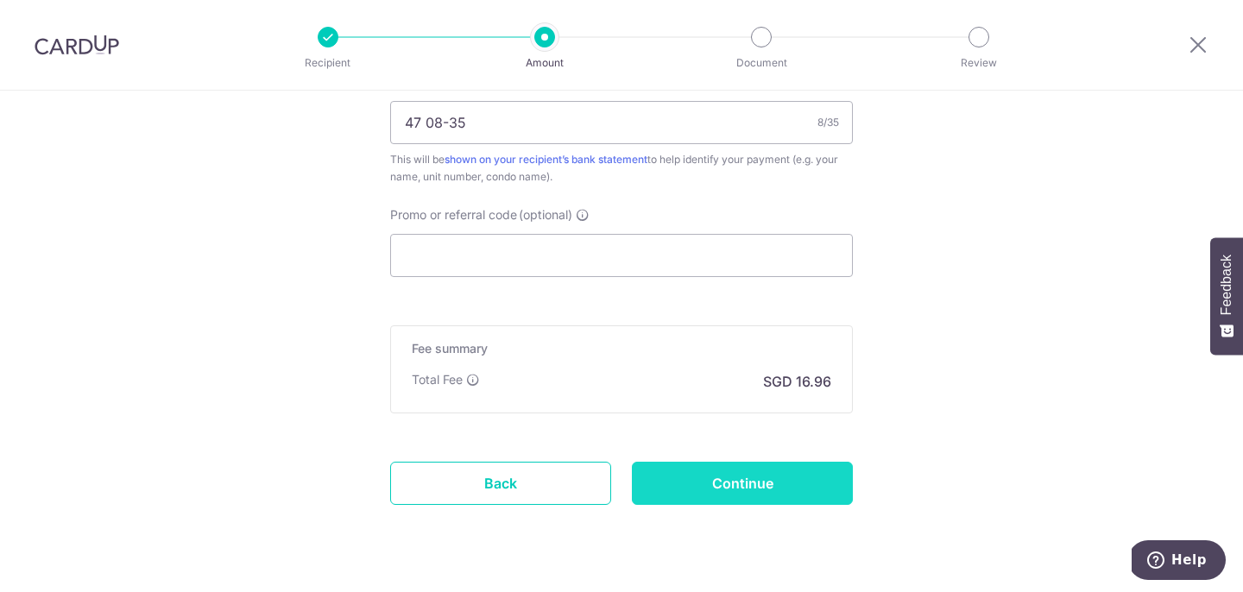
click at [803, 494] on input "Continue" at bounding box center [742, 483] width 221 height 43
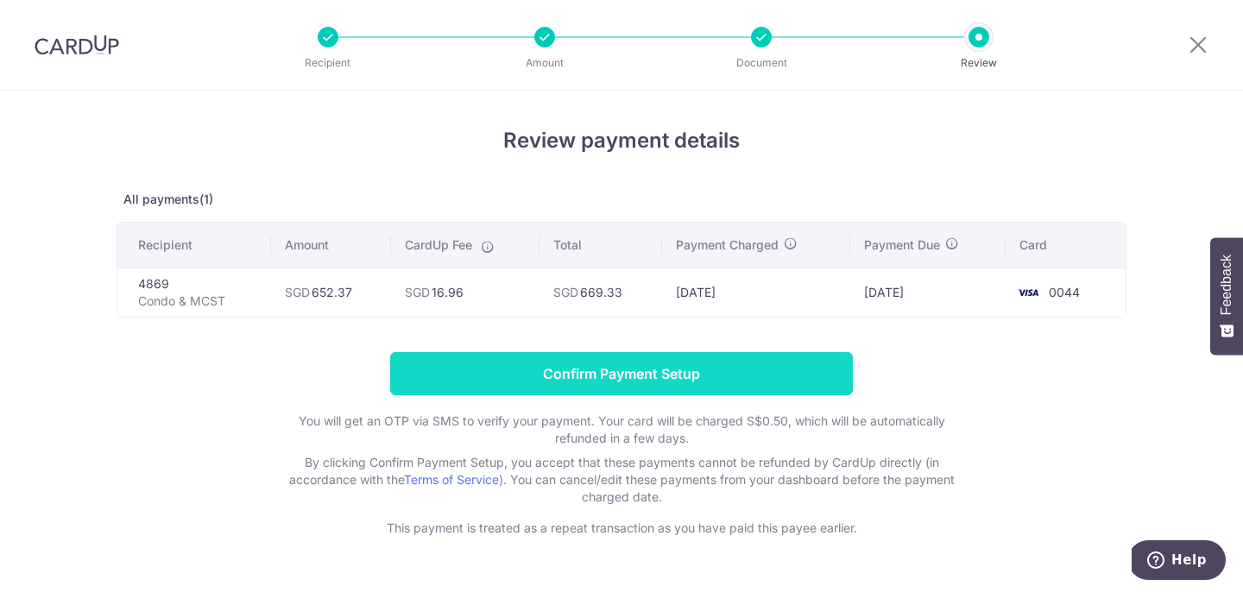
click at [769, 386] on input "Confirm Payment Setup" at bounding box center [621, 373] width 463 height 43
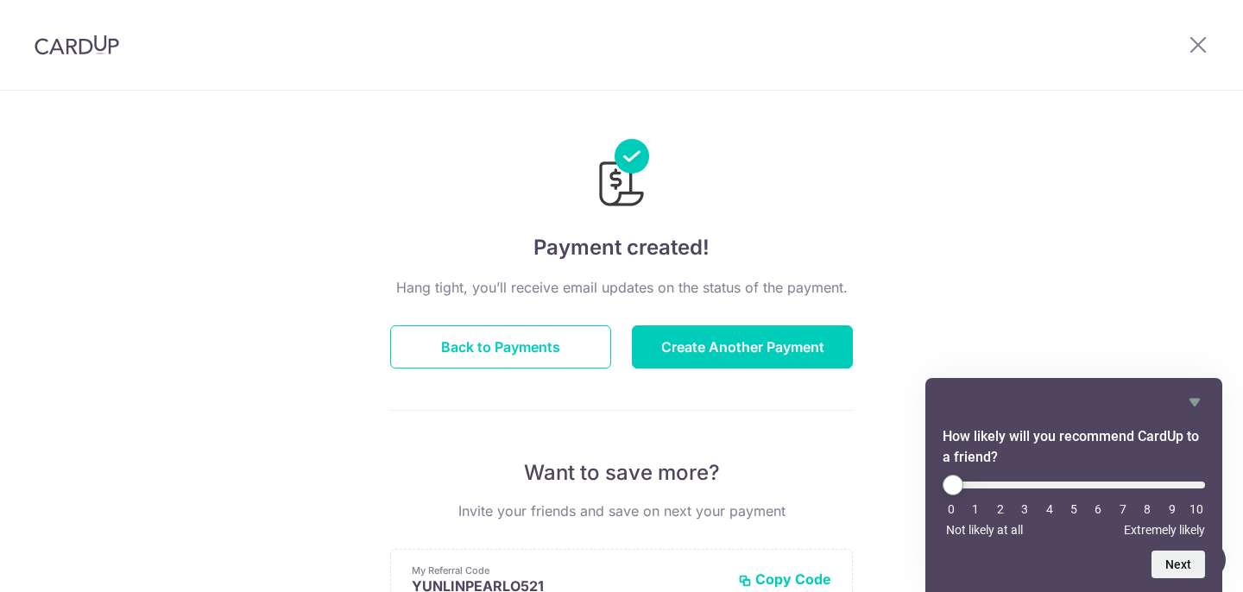
click at [79, 43] on img at bounding box center [77, 45] width 85 height 21
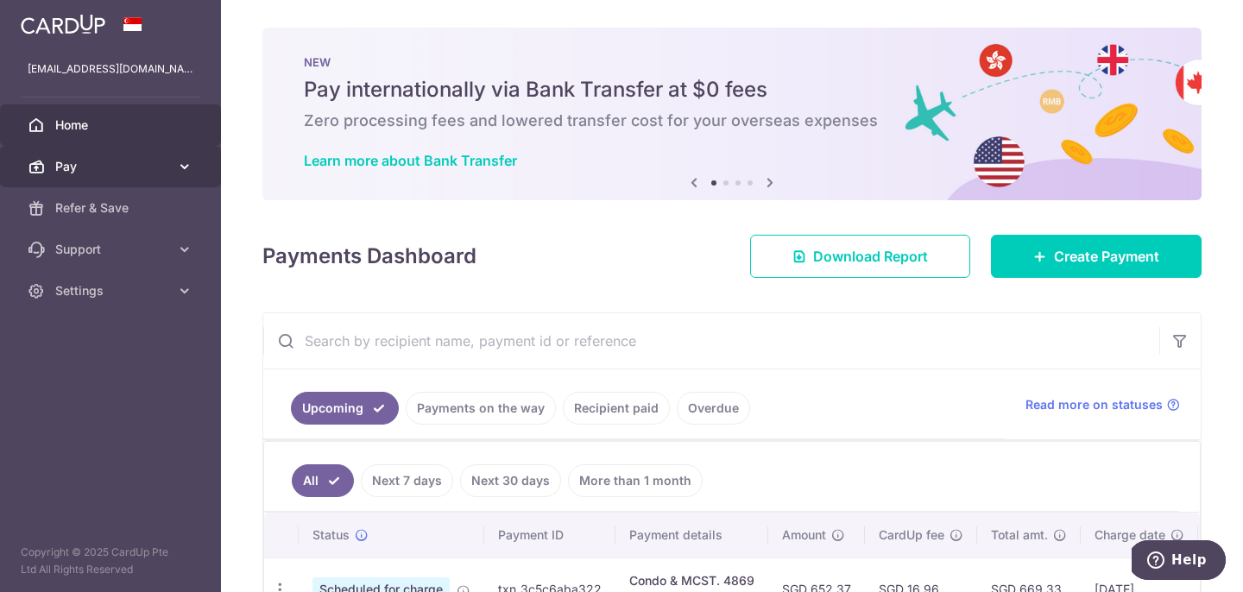
click at [96, 167] on span "Pay" at bounding box center [112, 166] width 114 height 17
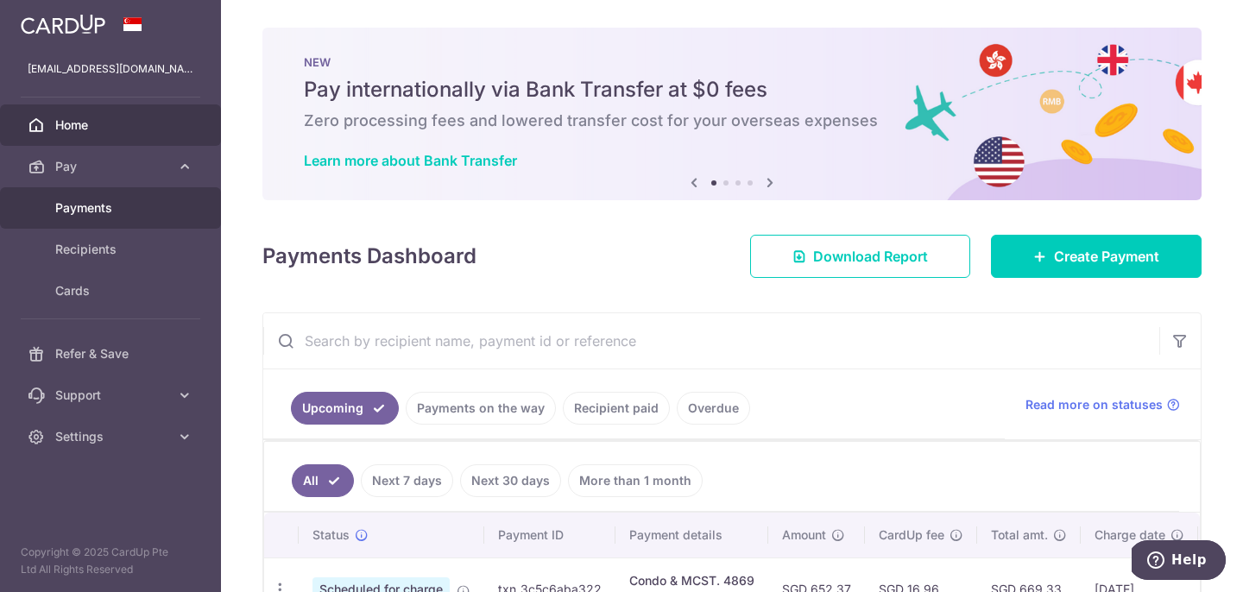
click at [94, 207] on span "Payments" at bounding box center [112, 207] width 114 height 17
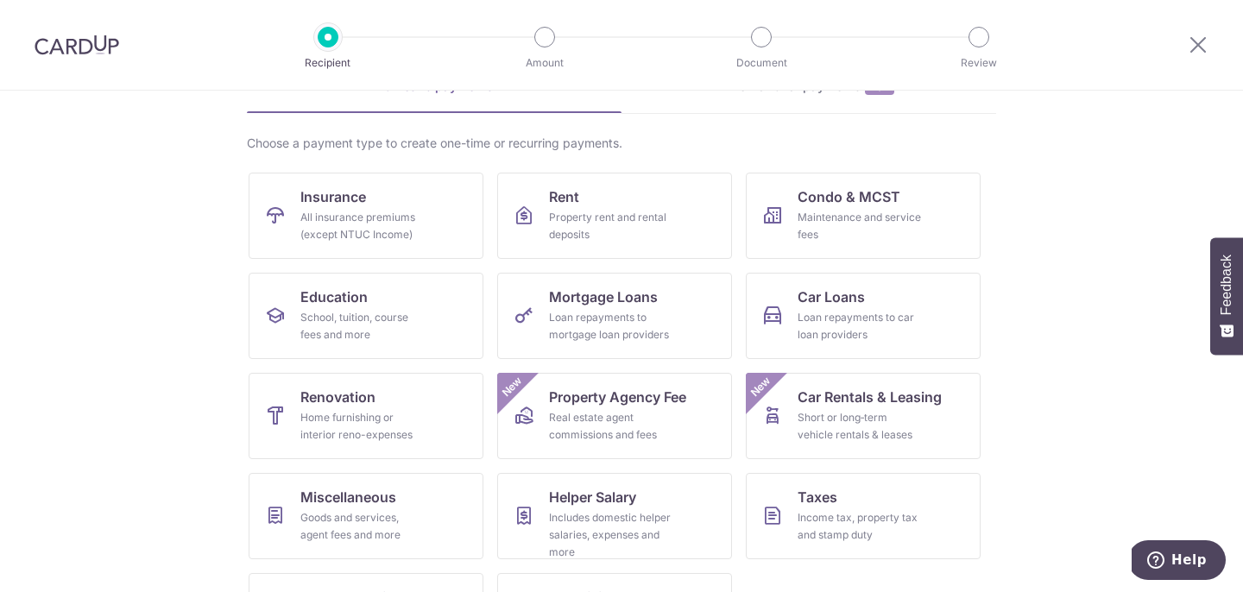
scroll to position [92, 0]
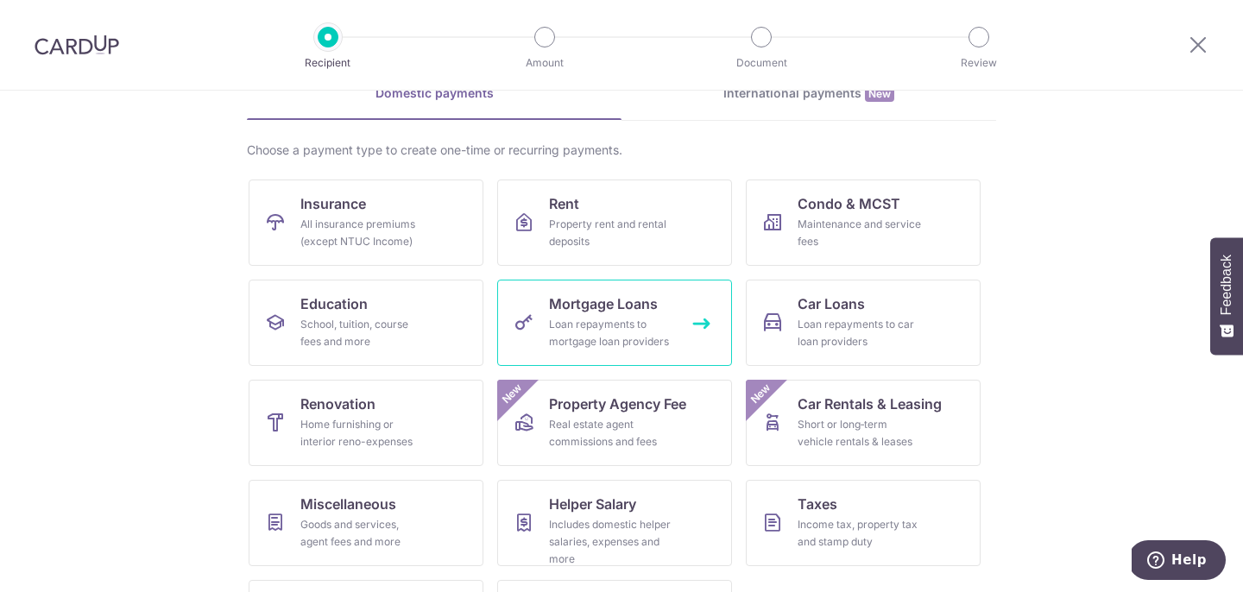
click at [614, 318] on div "Loan repayments to mortgage loan providers" at bounding box center [611, 333] width 124 height 35
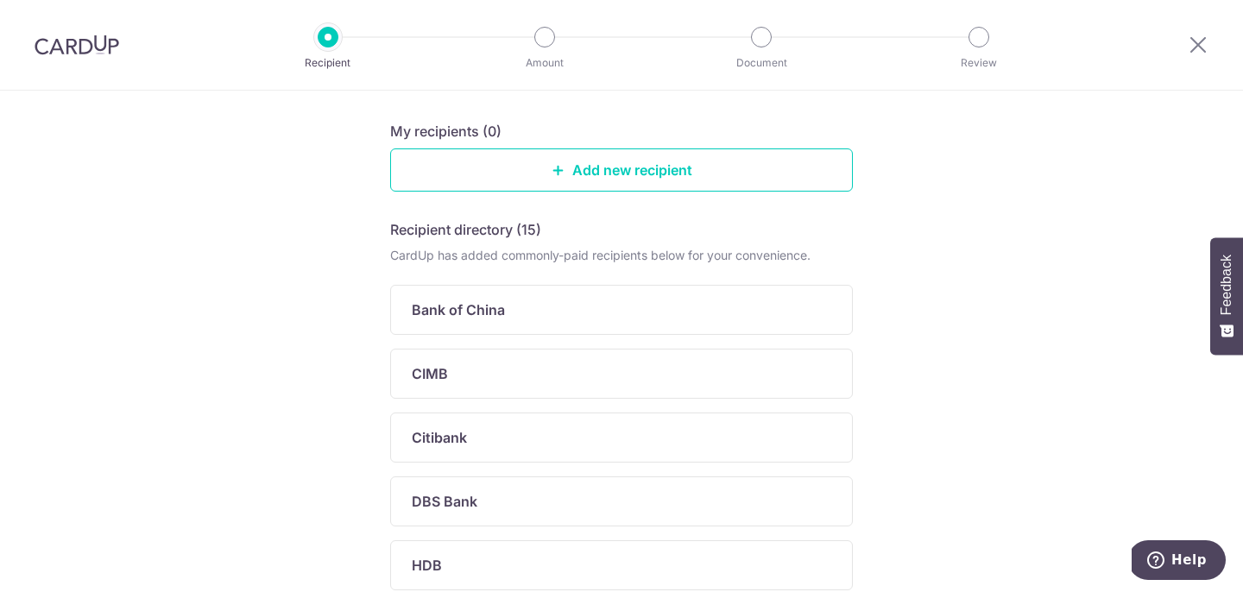
scroll to position [162, 0]
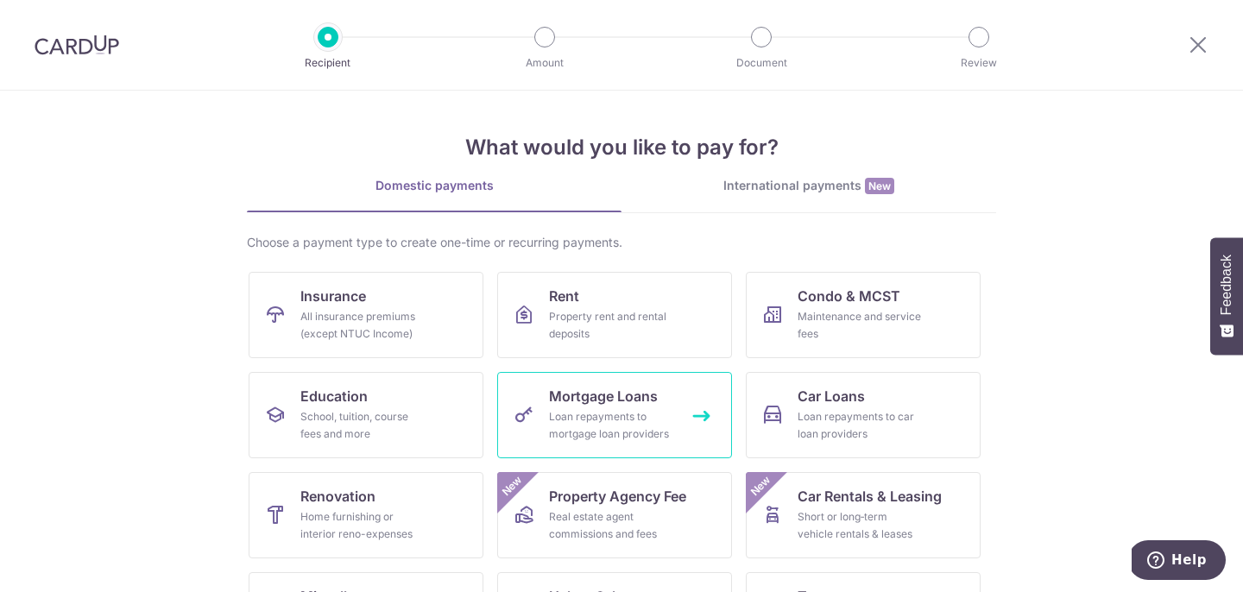
click at [635, 414] on div "Loan repayments to mortgage loan providers" at bounding box center [611, 425] width 124 height 35
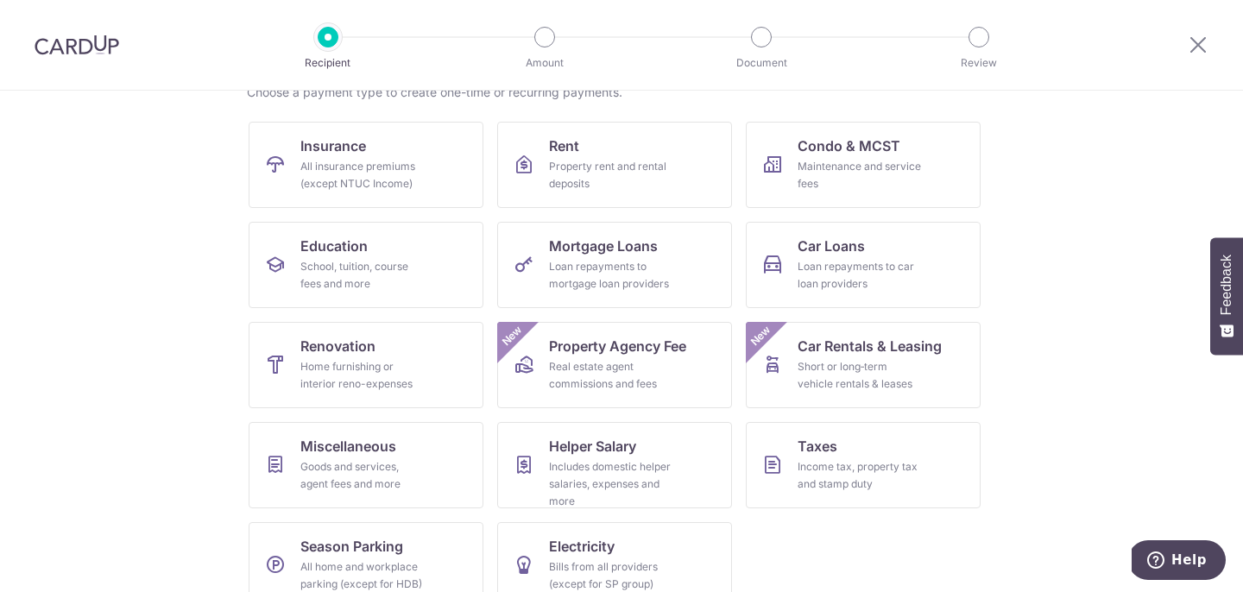
scroll to position [164, 0]
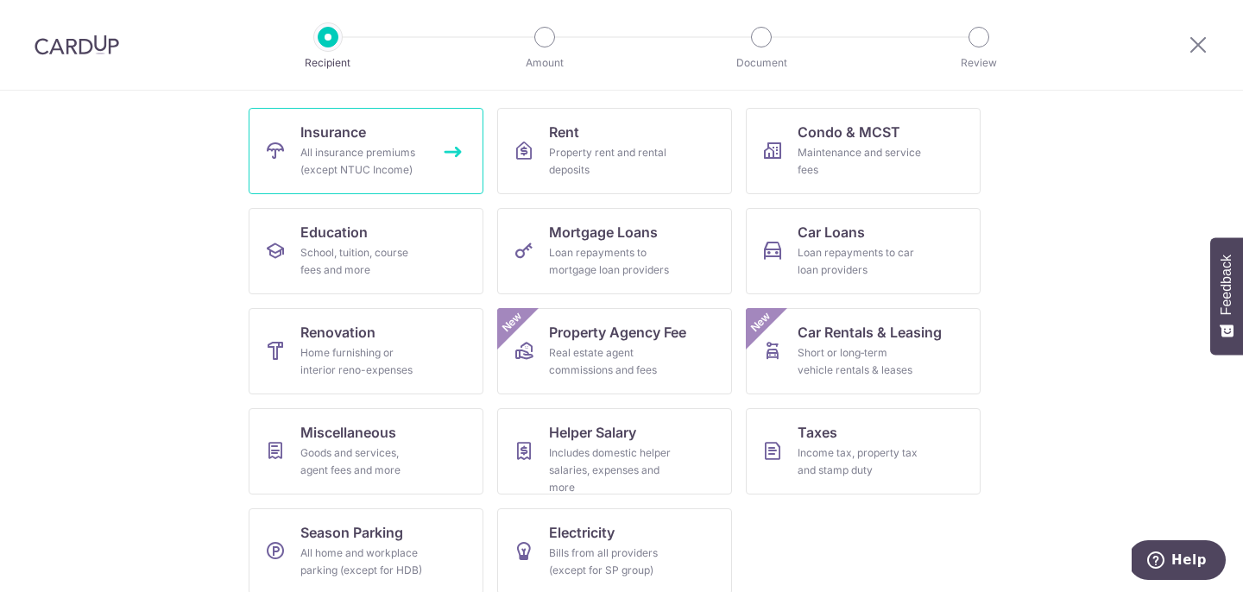
click at [329, 150] on div "All insurance premiums (except NTUC Income)" at bounding box center [362, 161] width 124 height 35
